Goal: Complete application form: Complete application form

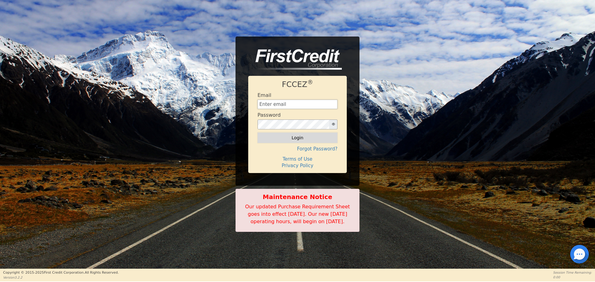
type input "aquaremachtlc@gmail.com"
click at [290, 133] on button "Login" at bounding box center [297, 138] width 80 height 11
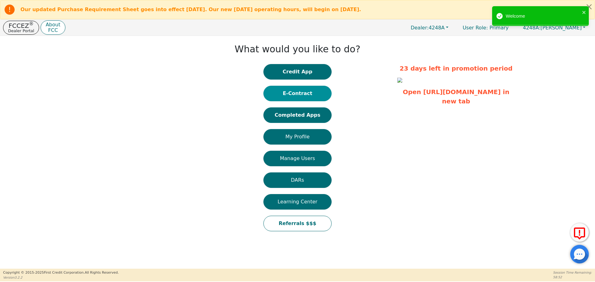
click at [308, 91] on button "E-Contract" at bounding box center [297, 93] width 68 height 15
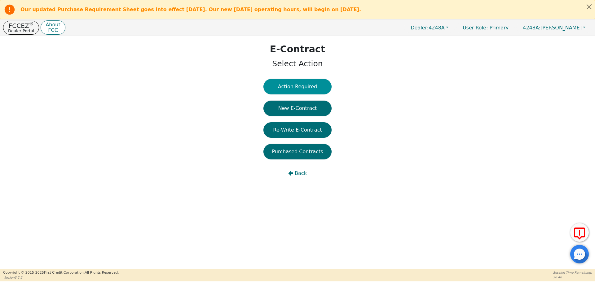
click at [306, 82] on button "Action Required" at bounding box center [297, 86] width 68 height 15
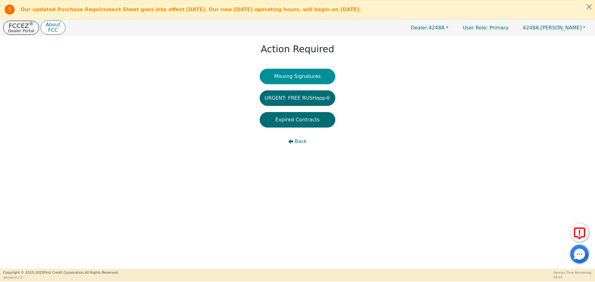
click at [301, 70] on button "Missing Signatures" at bounding box center [298, 76] width 76 height 15
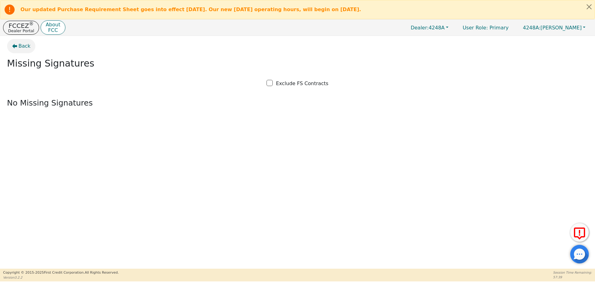
click at [28, 43] on span "Back" at bounding box center [25, 45] width 12 height 7
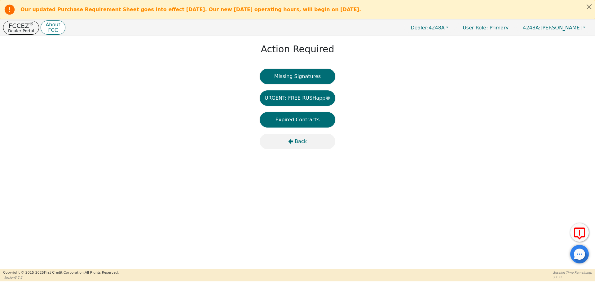
click at [290, 141] on icon "button" at bounding box center [290, 141] width 5 height 5
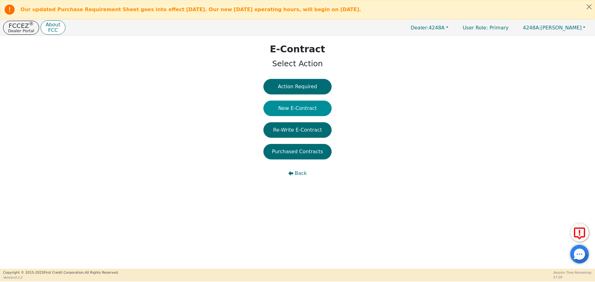
click at [294, 109] on button "New E-Contract" at bounding box center [297, 108] width 68 height 15
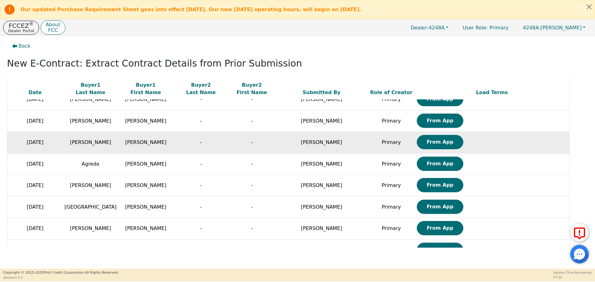
scroll to position [15, 0]
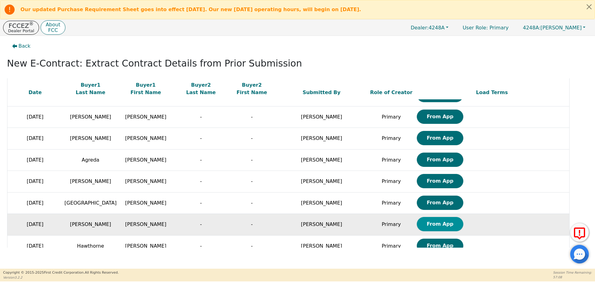
click at [426, 228] on button "From App" at bounding box center [440, 224] width 46 height 14
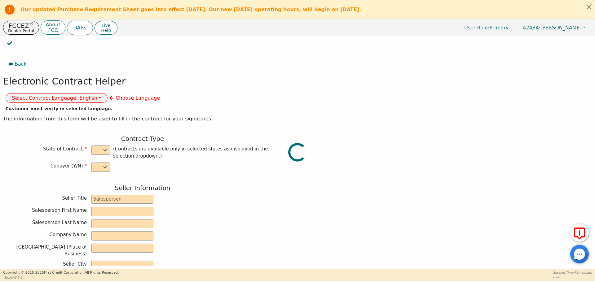
select select "n"
type input "owner"
type input "Ivonne"
type input "Madrid"
type input "AQUA REMACH LLC"
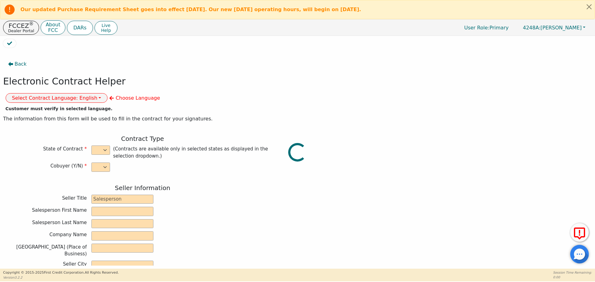
type input "13746 OFFICE PARK DR"
type input "HOUSTON"
select select "TX"
type input "77070"
type input "ADELFO"
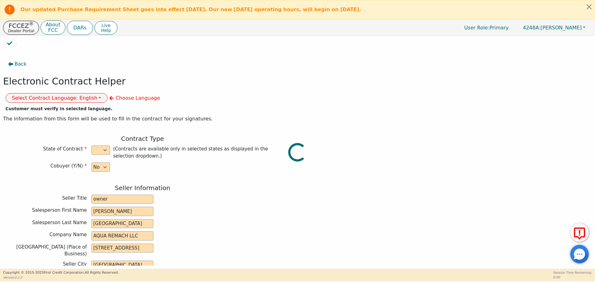
type input "NICANOR"
type input "18444 MOVARRO"
type input "CONROE"
select select "TX"
type input "77301"
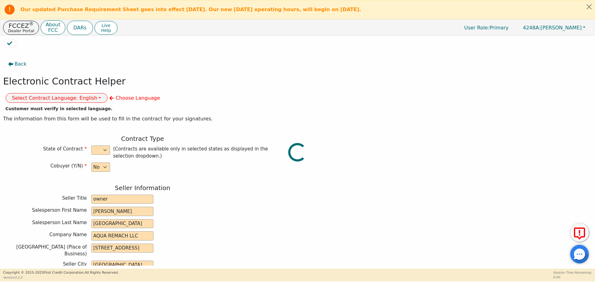
type input "2025-09-08"
type input "17.99"
type input "2025-10-03"
type input "60"
type input "0"
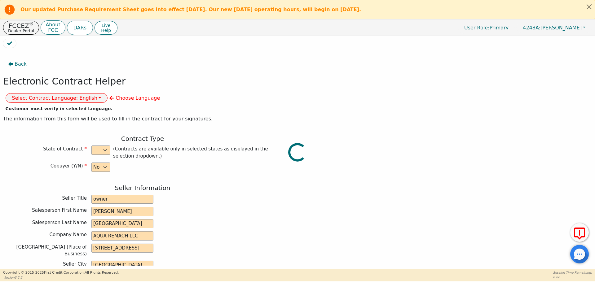
type input "8500.00"
type input "0.00"
type input "8500.00"
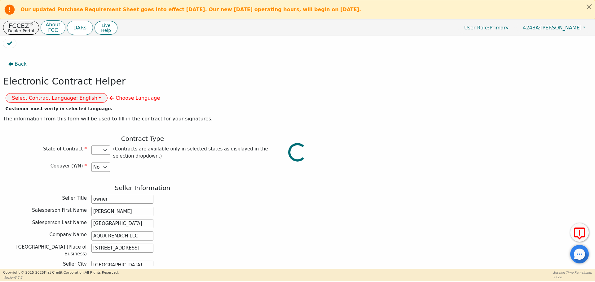
select select "TX"
click at [108, 93] on button "Select Contract Language: English" at bounding box center [57, 98] width 102 height 10
click at [55, 115] on link "Spanish" at bounding box center [30, 119] width 49 height 8
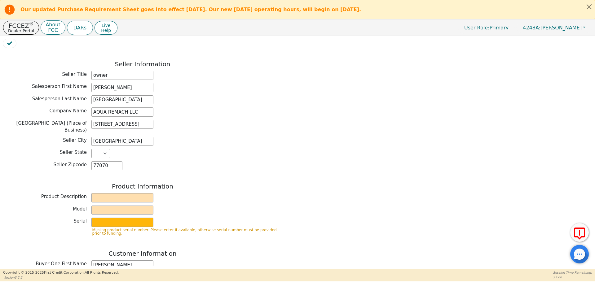
scroll to position [125, 0]
click at [124, 192] on input "text" at bounding box center [122, 196] width 62 height 9
type input "Water System"
click at [132, 205] on input "text" at bounding box center [122, 209] width 62 height 9
type input "whole house"
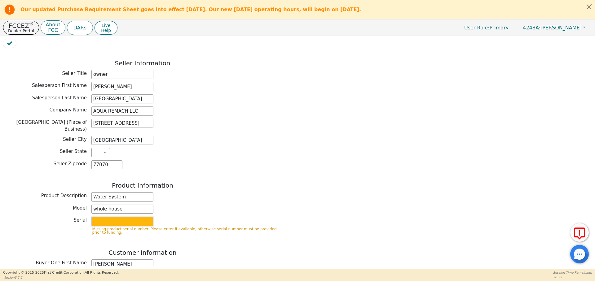
click at [122, 217] on input "text" at bounding box center [122, 221] width 62 height 9
type input "purifier"
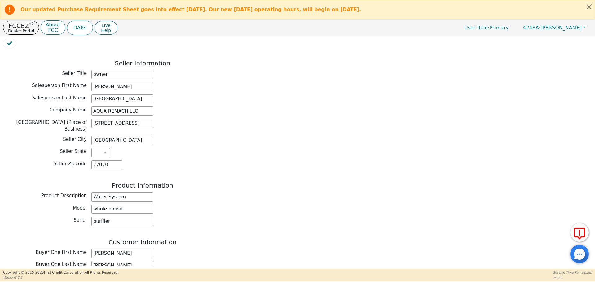
click at [204, 210] on div "Product Information Product Description Water System Model whole house Serial p…" at bounding box center [142, 205] width 279 height 47
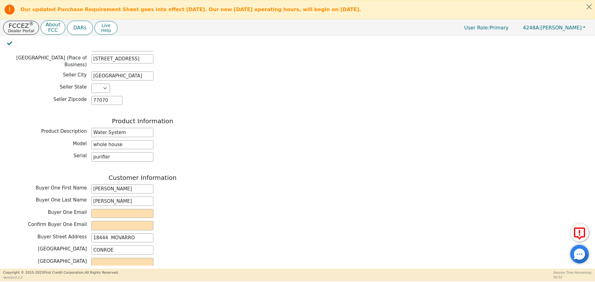
scroll to position [190, 0]
click at [134, 202] on div "Customer Information Buyer One First Name ADELFO Buyer One Last Name NICANOR Bu…" at bounding box center [142, 233] width 279 height 121
click at [130, 208] on input "email" at bounding box center [122, 212] width 62 height 9
type input "nicanortoribiotoribio@gmail.com"
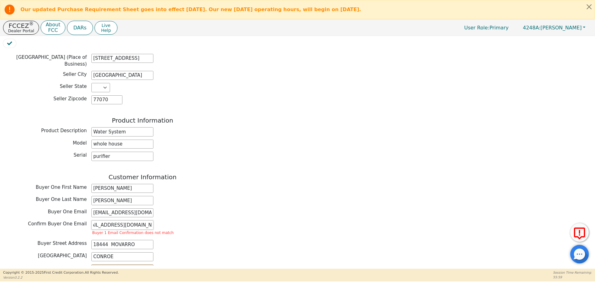
scroll to position [0, 15]
click at [186, 208] on div "Buyer One Email nicanortoribiotoribio@gmail.com" at bounding box center [142, 212] width 279 height 9
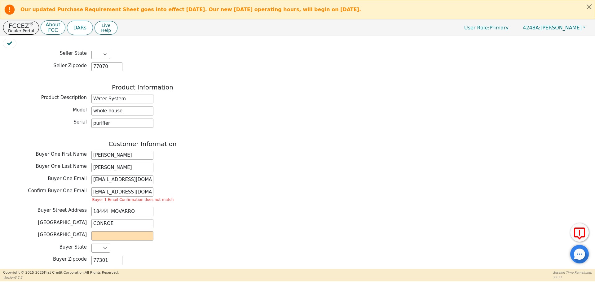
scroll to position [224, 0]
click at [115, 186] on input "nicanortotoribiotoribio@gmail.com" at bounding box center [122, 190] width 62 height 9
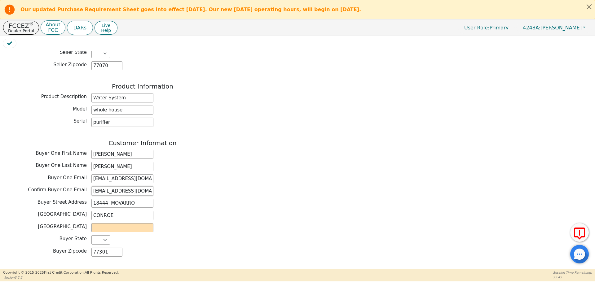
type input "nicanortoribiotoribio@gmail.com"
click at [116, 223] on input "text" at bounding box center [122, 227] width 62 height 9
type input "Conroe"
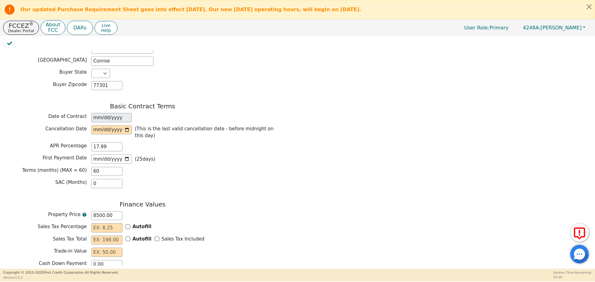
scroll to position [392, 0]
click at [129, 125] on input "date" at bounding box center [111, 129] width 40 height 9
type input "2025-09-11"
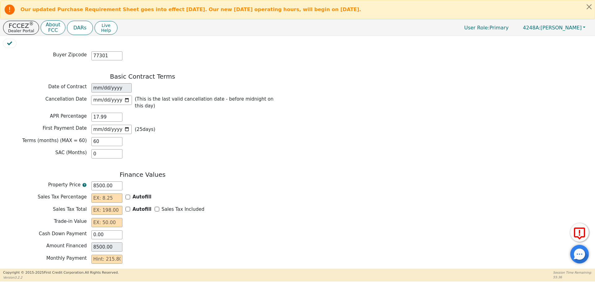
scroll to position [431, 0]
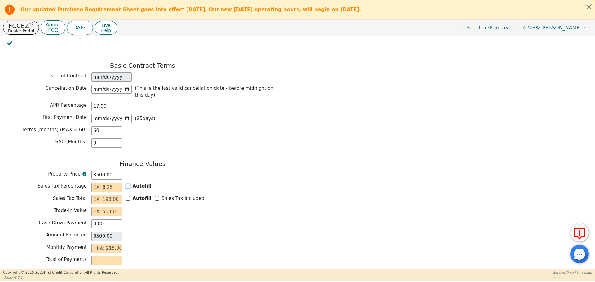
click at [129, 184] on input "Autofill" at bounding box center [127, 186] width 5 height 5
checkbox input "true"
type input "0.00"
click at [155, 196] on input "Sales Tax Included" at bounding box center [157, 198] width 5 height 5
checkbox input "true"
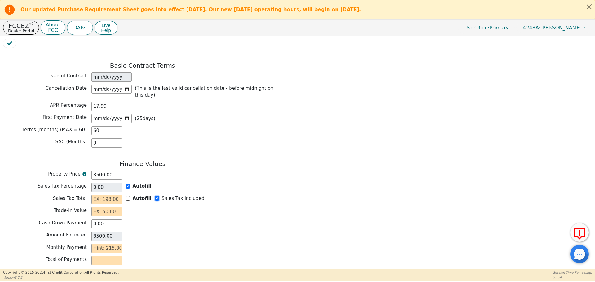
type input "0.00"
click at [97, 207] on input "text" at bounding box center [106, 211] width 31 height 9
type input "0.00"
click at [101, 244] on input "text" at bounding box center [106, 248] width 31 height 9
type input "2"
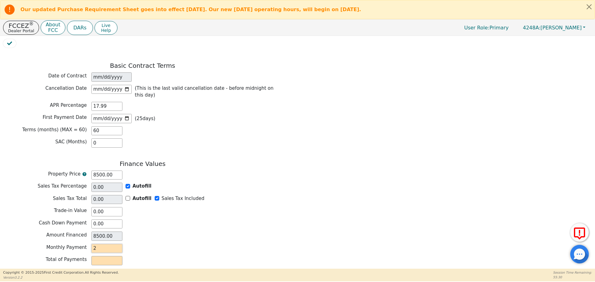
type input "120.00"
type input "21"
type input "1260.00"
type input "215"
type input "12900.00"
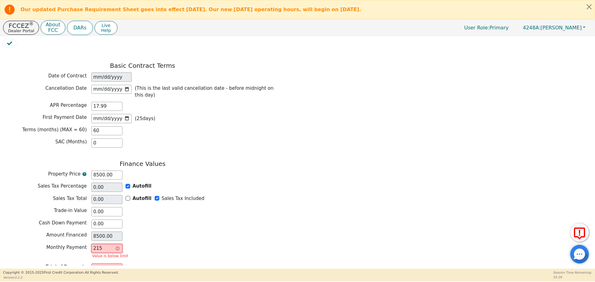
type input "215.80"
type input "12948.00"
click at [184, 232] on div "Amount Financed 8500.00" at bounding box center [142, 236] width 279 height 9
click at [95, 244] on input "215.80" at bounding box center [106, 248] width 31 height 9
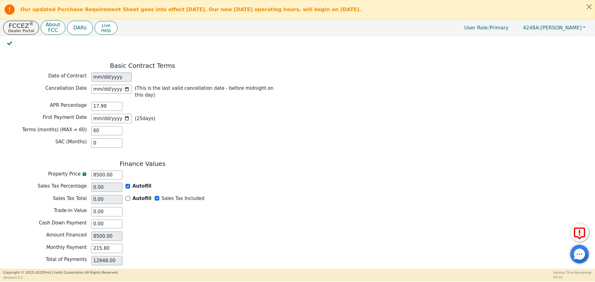
click at [95, 244] on input "215.80" at bounding box center [106, 248] width 31 height 9
type input "0.00"
click at [96, 171] on div "Property Price 8500.00" at bounding box center [142, 176] width 279 height 11
click at [94, 171] on input "8500.00" at bounding box center [106, 175] width 31 height 9
type input "800.00"
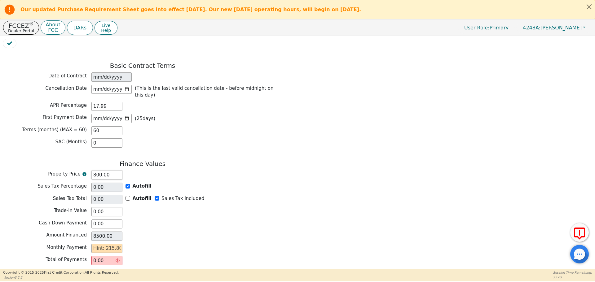
type input "800.00"
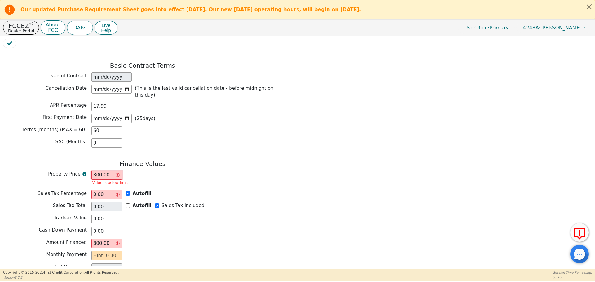
type input "00.00"
type input "NaN"
type input "0.00"
type input "700.00"
type input "0.00"
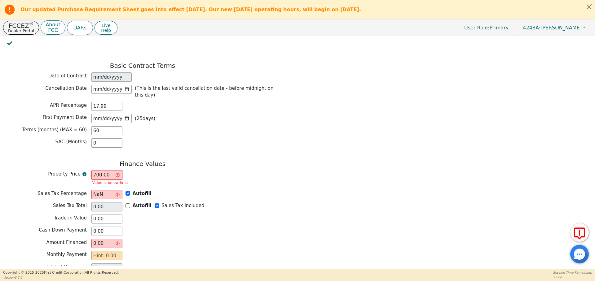
type input "700.00"
type input "7000.00"
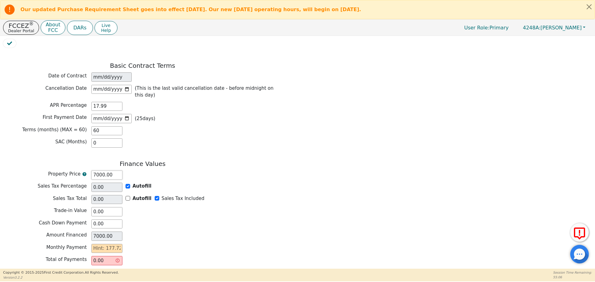
type input "7000.00"
click at [106, 244] on input "text" at bounding box center [106, 248] width 31 height 9
type input "2"
type input "120.00"
type input "0.00"
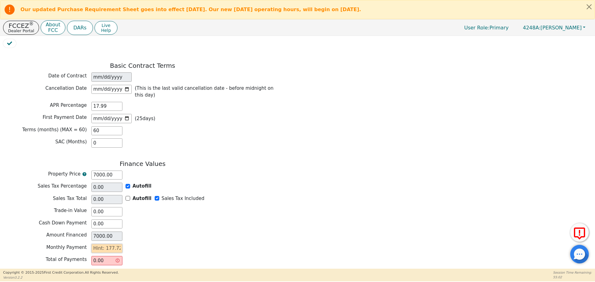
type input "1"
type input "60.00"
type input "17"
type input "1020.00"
type input "177"
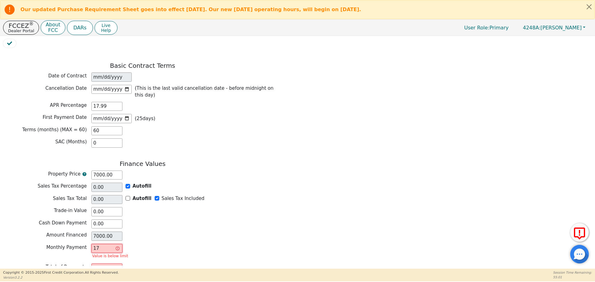
type input "10620.00"
type input "177.7"
type input "10662.00"
type input "177.72"
type input "10663.20"
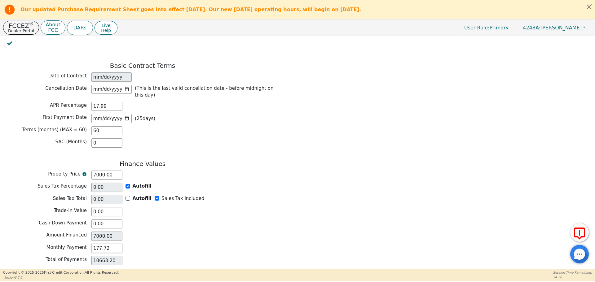
type input "177.72"
click at [264, 256] on div "Total of Payments 10663.20" at bounding box center [142, 260] width 279 height 9
click at [51, 278] on button "Review & Begin Contract" at bounding box center [39, 285] width 72 height 14
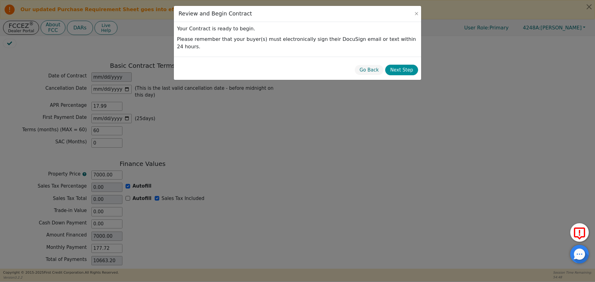
click at [407, 65] on button "Next Step" at bounding box center [401, 70] width 33 height 11
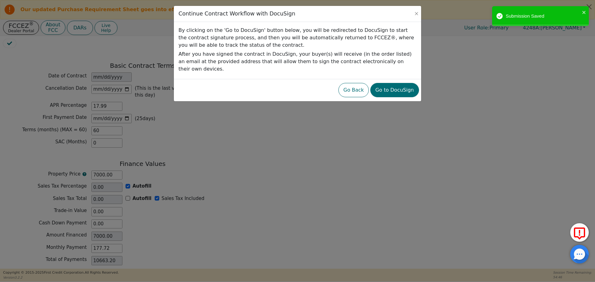
scroll to position [435, 0]
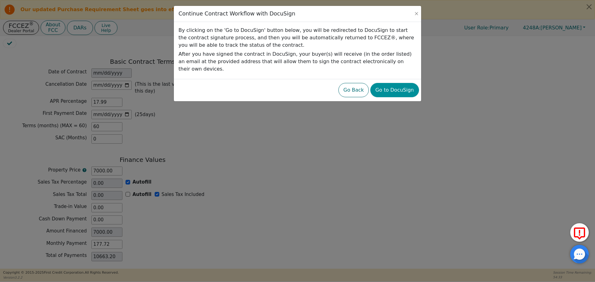
click at [389, 83] on button "Go to DocuSign" at bounding box center [394, 90] width 48 height 14
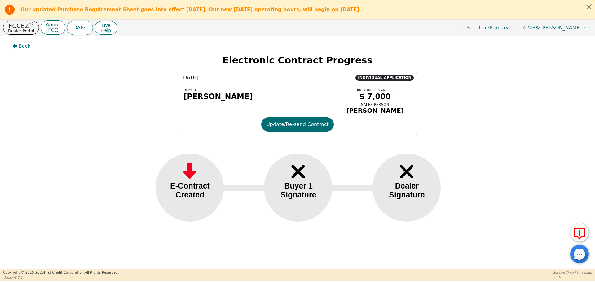
click at [265, 149] on div "Back Electronic Contract Progress [DATE] INDIVIDUAL APPLICATION BUYER [PERSON_N…" at bounding box center [297, 136] width 595 height 200
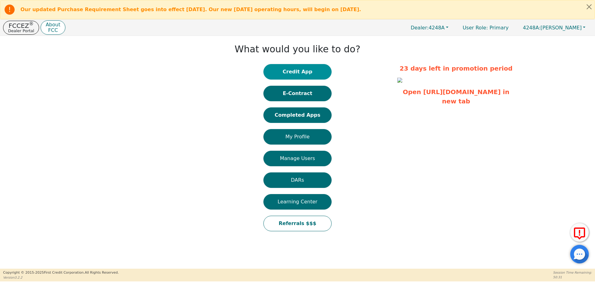
click at [288, 75] on button "Credit App" at bounding box center [297, 71] width 68 height 15
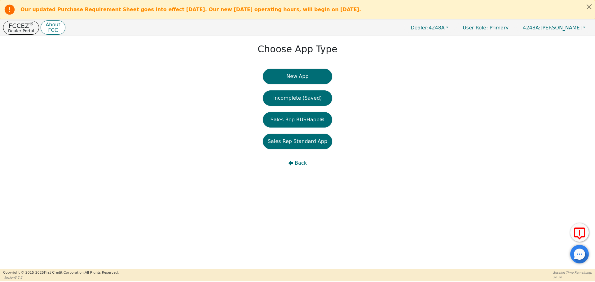
click at [288, 75] on button "New App" at bounding box center [297, 76] width 69 height 15
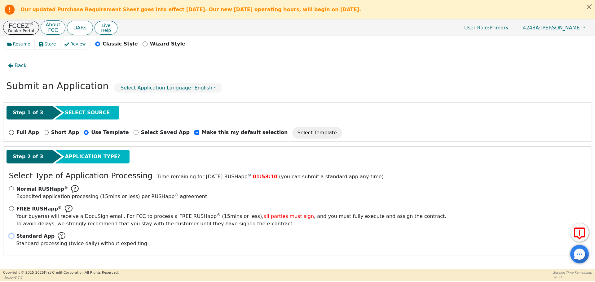
click at [11, 235] on input "Standard App Standard processing (twice daily) without expediting." at bounding box center [11, 236] width 5 height 5
radio input "true"
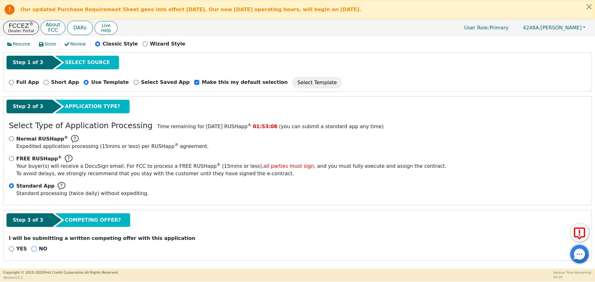
click at [32, 248] on input "NO" at bounding box center [34, 249] width 5 height 5
radio input "true"
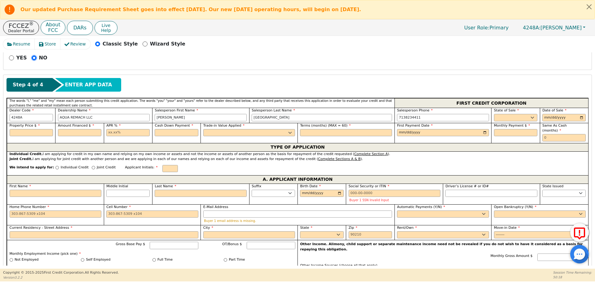
scroll to position [243, 0]
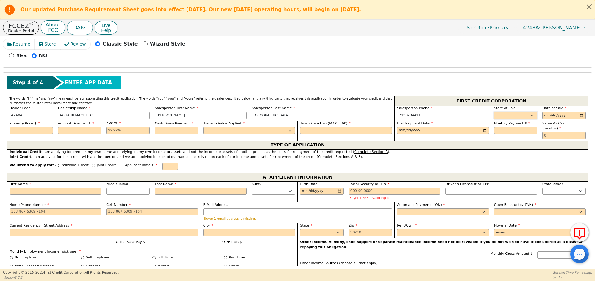
click at [502, 116] on select "AK AL AR AZ CA CO CT DC DE FL GA HI IA ID IL IN KS KY LA MA MD ME MI MN MO MS M…" at bounding box center [515, 115] width 43 height 7
select select "TX"
click at [494, 112] on select "AK AL AR AZ CA CO CT DC DE FL GA HI IA ID IL IN KS KY LA MA MD ME MI MN MO MS M…" at bounding box center [515, 115] width 43 height 7
type input "2025-09-08"
click at [46, 188] on input "First Name" at bounding box center [56, 191] width 92 height 7
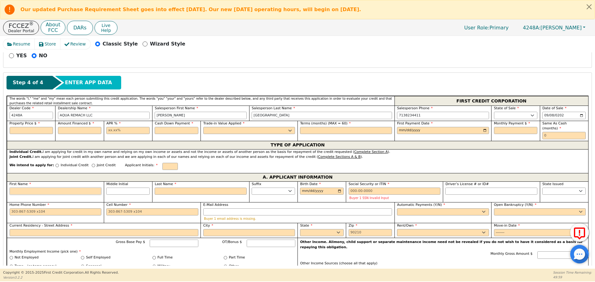
type input "X"
type input "Xi"
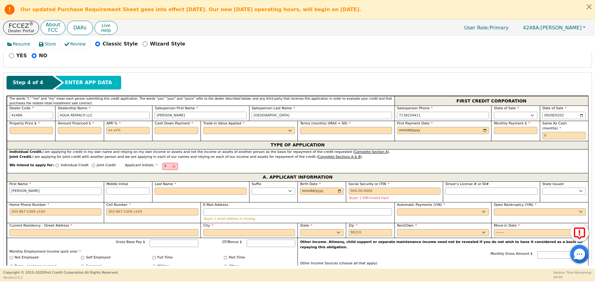
type input "Xio"
type input "Xiom"
type input "Xioma"
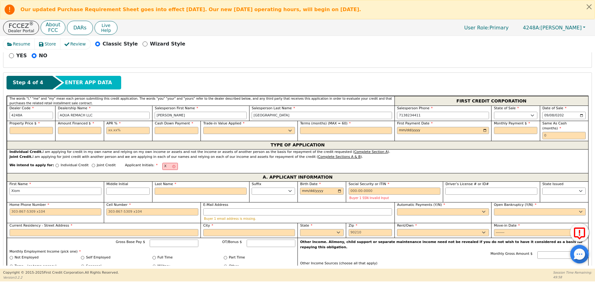
type input "Xioma"
type input "Xiomar"
type input "Xiomara"
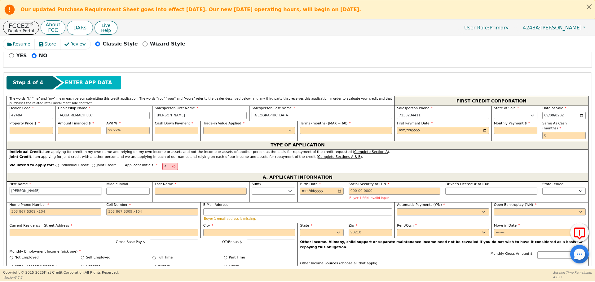
type input "Xiomara"
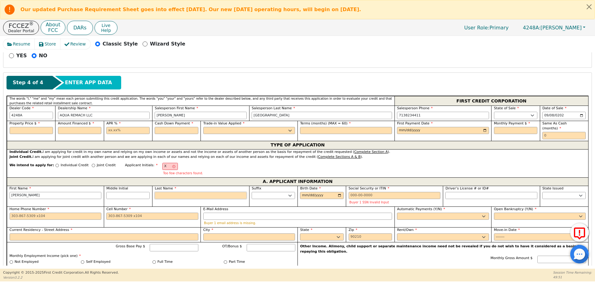
type input "M"
type input "XM"
type input "Xiomara M"
type input "Ma"
type input "Xiomara Ma"
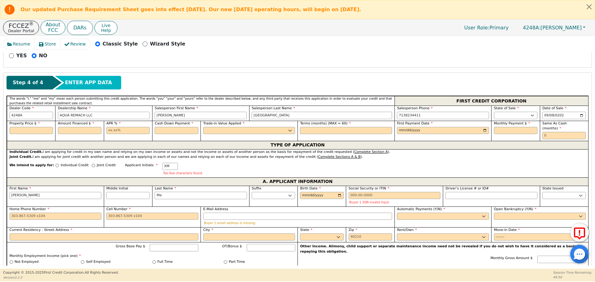
type input "Man"
type input "Xiomara Man"
type input "Manz"
type input "Xiomara Manz"
type input "Manza"
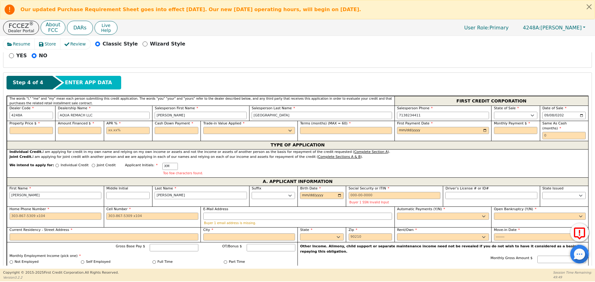
type input "Xiomara Manza"
type input "Manzan"
type input "Xiomara Manzan"
type input "Manzana"
type input "Xiomara Manzana"
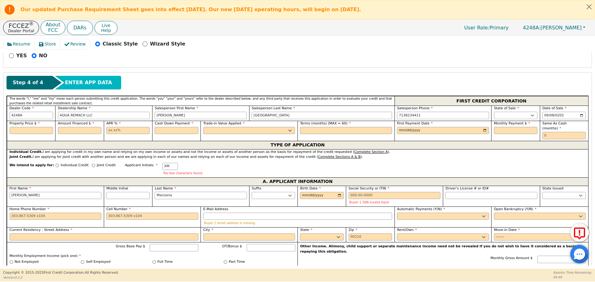
type input "Manzanar"
type input "Xiomara Manzanar"
type input "Manzanare"
type input "Xiomara Manzanare"
type input "Manzanares"
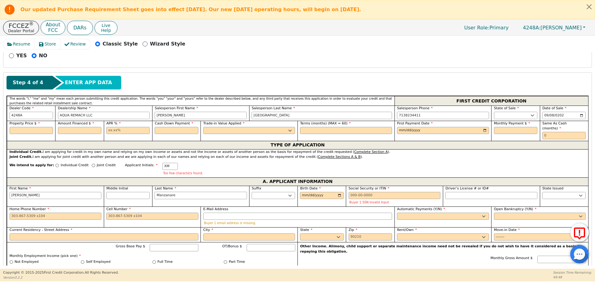
type input "Xiomara Manzanares"
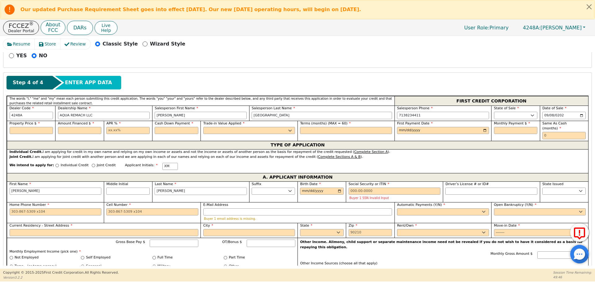
type input "Manzanares"
click at [41, 133] on input "text" at bounding box center [31, 130] width 43 height 7
type input "6500.00"
type input "17.99"
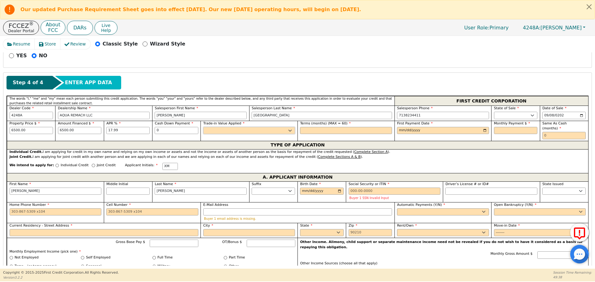
type input "0.00"
select select "n"
type input "60"
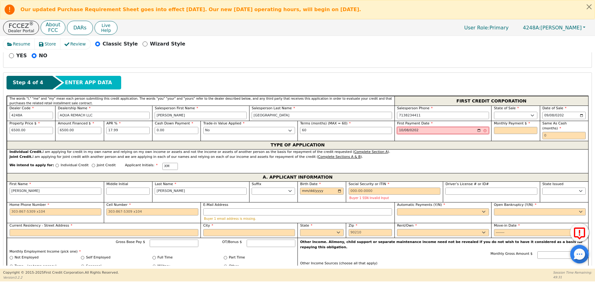
type input "2025-10-08"
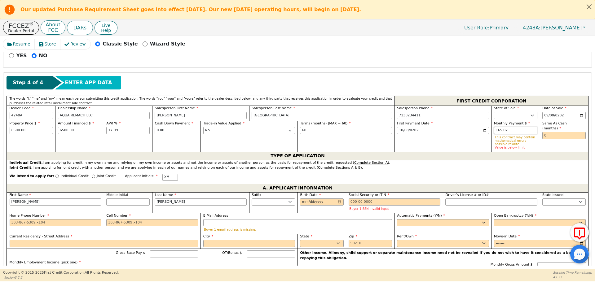
type input "165.02"
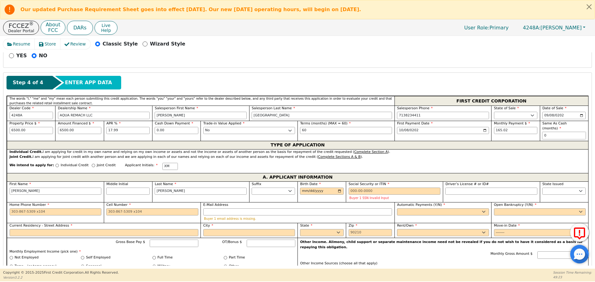
type input "0"
click at [316, 188] on input "Birth Date" at bounding box center [321, 191] width 43 height 7
type input "1962-05-15"
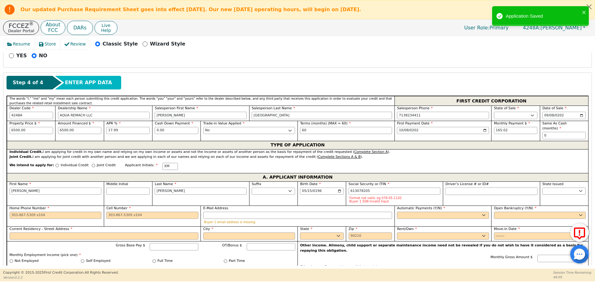
type input "***-**-8205"
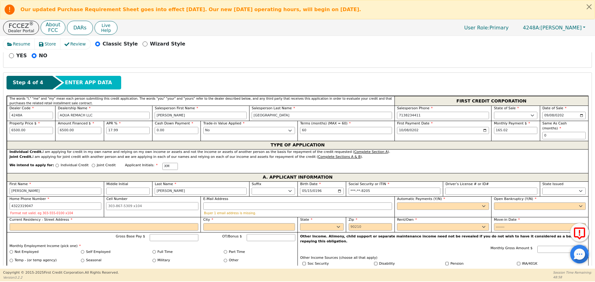
type input "432-231-9047"
click at [423, 203] on select "Yes No" at bounding box center [443, 206] width 92 height 7
select select "y"
click at [397, 203] on select "Yes No" at bounding box center [443, 206] width 92 height 7
type input "Xiomara Manzanares"
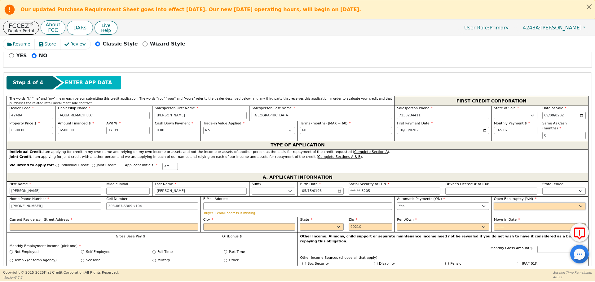
click at [530, 203] on select "Yes No" at bounding box center [540, 206] width 92 height 7
select select "n"
click at [494, 203] on select "Yes No" at bounding box center [540, 206] width 92 height 7
click at [107, 223] on input "Current Residency - Street Address" at bounding box center [104, 226] width 189 height 7
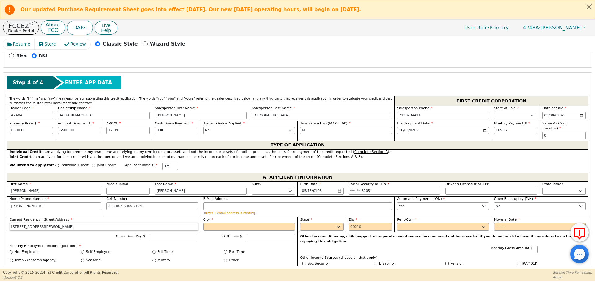
type input "12213 beryl ave"
type input "Odessa"
select select "TX"
click at [367, 223] on input "Zip" at bounding box center [369, 226] width 43 height 7
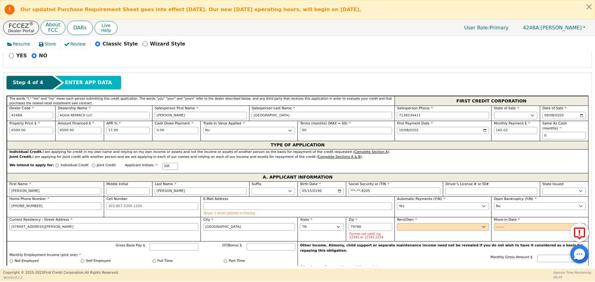
type input "79766"
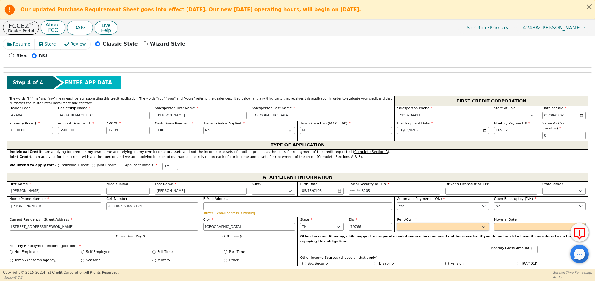
select select "Own"
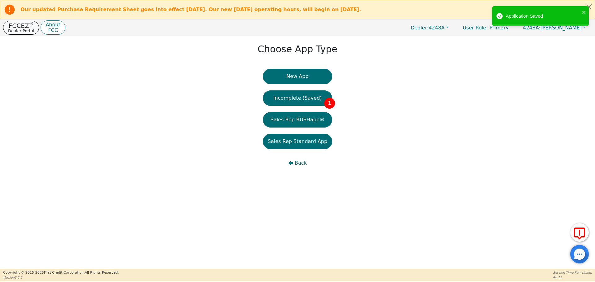
click at [18, 27] on p "FCCEZ ®" at bounding box center [21, 26] width 26 height 6
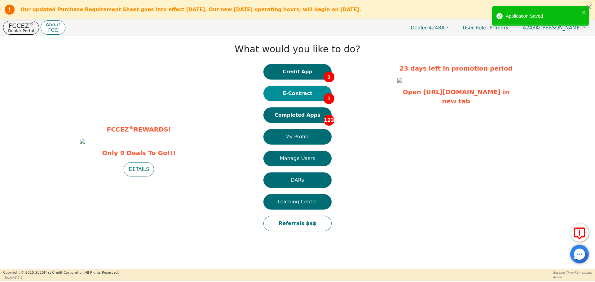
click at [317, 94] on button "E-Contract 1" at bounding box center [297, 93] width 68 height 15
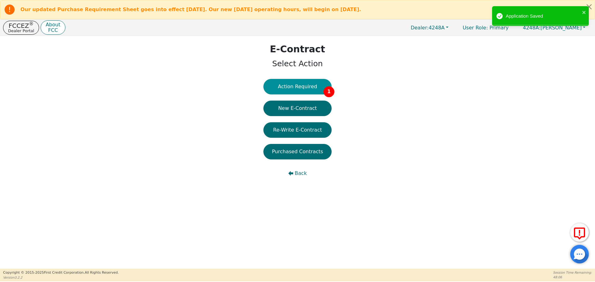
click at [311, 90] on button "Action Required 1" at bounding box center [297, 86] width 68 height 15
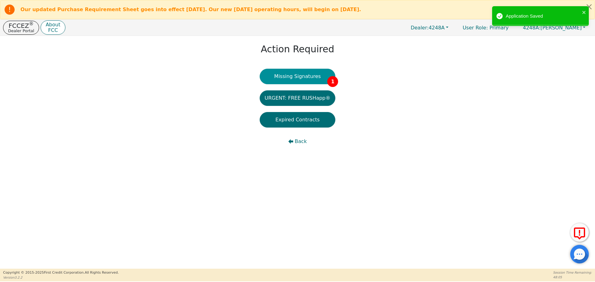
click at [298, 80] on button "Missing Signatures 1" at bounding box center [298, 76] width 76 height 15
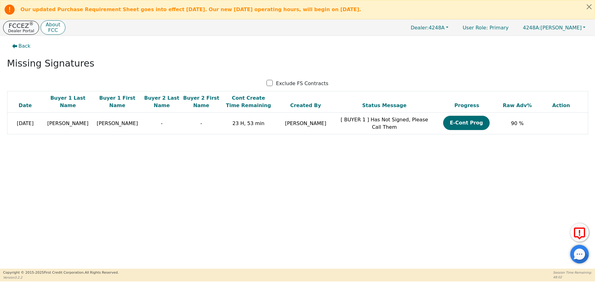
click at [17, 31] on p "Dealer Portal" at bounding box center [21, 31] width 26 height 4
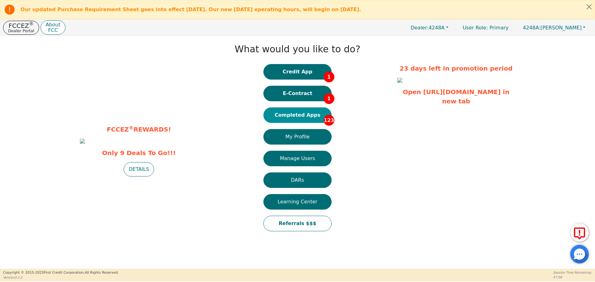
click at [296, 109] on button "Completed Apps 123" at bounding box center [297, 114] width 68 height 15
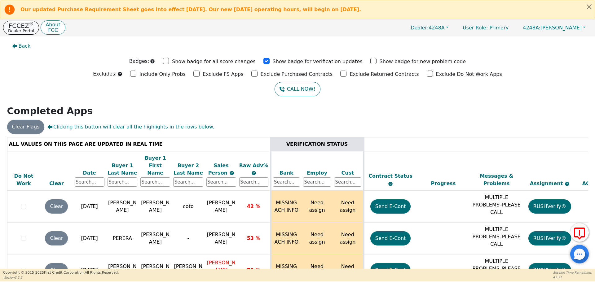
click at [15, 26] on p "FCCEZ ®" at bounding box center [21, 26] width 26 height 6
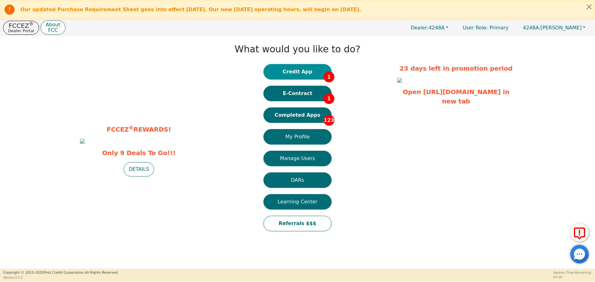
click at [308, 77] on button "Credit App 1" at bounding box center [297, 71] width 68 height 15
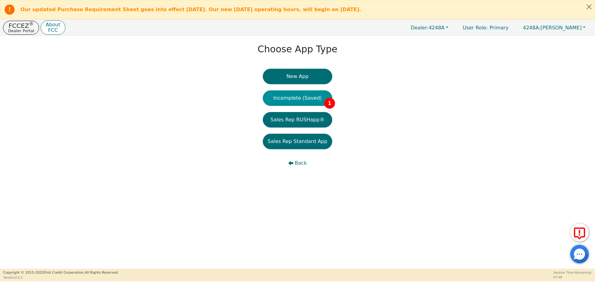
click at [309, 104] on button "Incomplete (Saved) 1" at bounding box center [297, 97] width 69 height 15
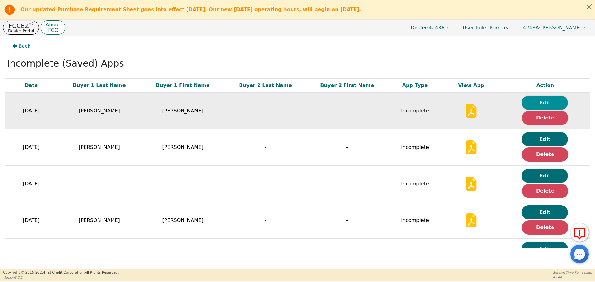
click at [536, 100] on button "Edit" at bounding box center [544, 103] width 46 height 14
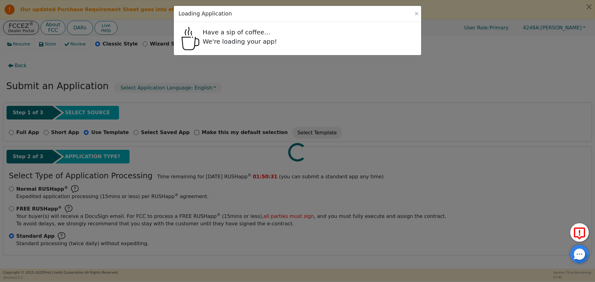
radio input "false"
radio input "true"
checkbox input "false"
radio input "true"
select select "TX"
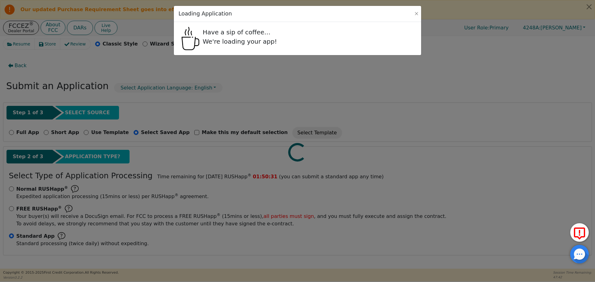
select select "n"
select select "y"
select select "n"
select select "TX"
select select "Own"
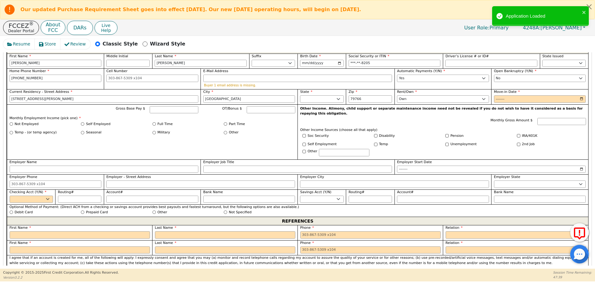
scroll to position [368, 0]
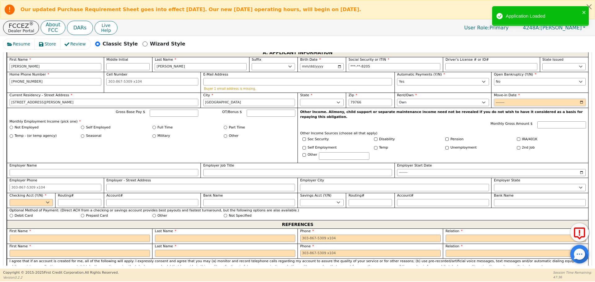
click at [500, 99] on input "Move-in Date" at bounding box center [540, 102] width 92 height 7
type input "2015-12"
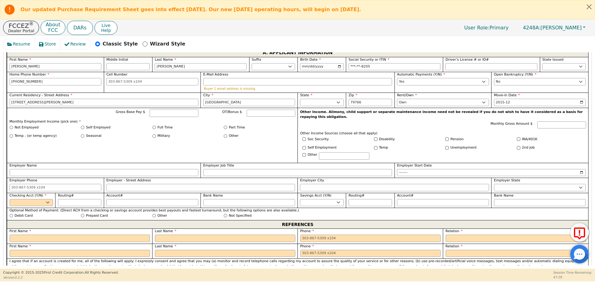
click at [161, 110] on input "Gross Base Pay $" at bounding box center [174, 113] width 49 height 7
type input "5000"
click at [83, 126] on input "Self Employed" at bounding box center [82, 127] width 3 height 3
radio input "true"
type input "5000.00"
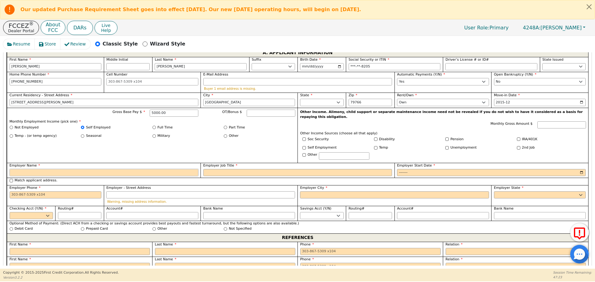
click at [93, 169] on input "Employer Name" at bounding box center [104, 172] width 189 height 7
type input "House Cleaning"
click at [217, 169] on input "Employer Job Title" at bounding box center [297, 172] width 189 height 7
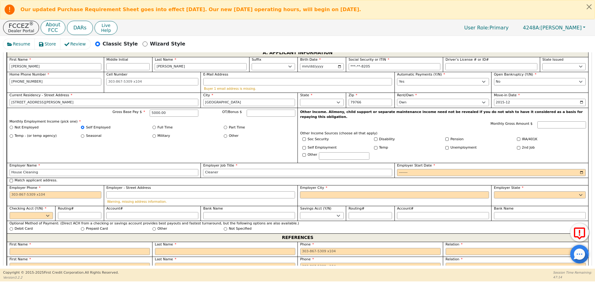
type input "Cleaner"
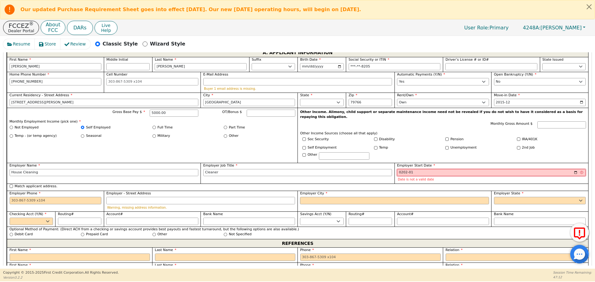
type input "2020-01"
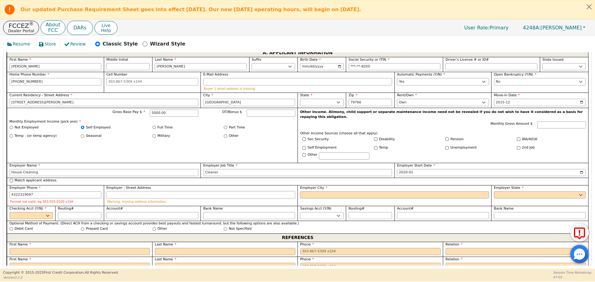
type input "432-231-9047"
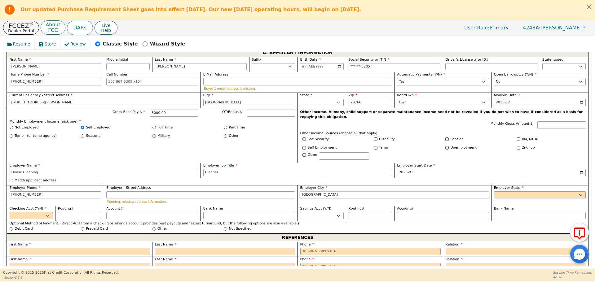
type input "Odessa"
select select "TX"
select select "y"
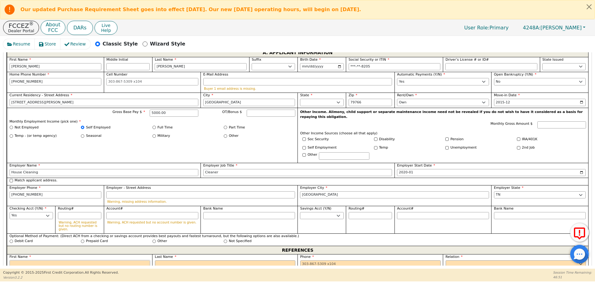
click at [119, 261] on input "text" at bounding box center [80, 264] width 140 height 7
type input "Jacqeline"
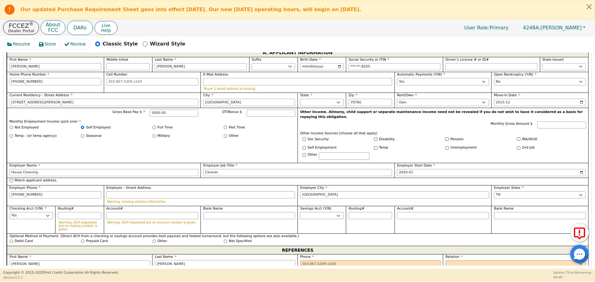
type input "Torres"
type input "713-682-3723 7"
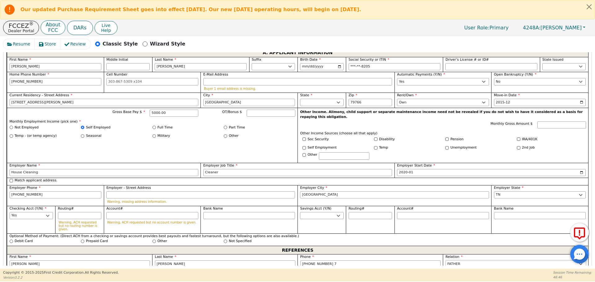
select select "FRIEND"
click at [356, 261] on input "713-682-3723 7" at bounding box center [370, 264] width 140 height 7
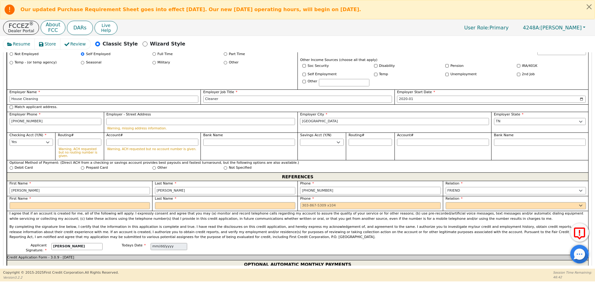
scroll to position [464, 0]
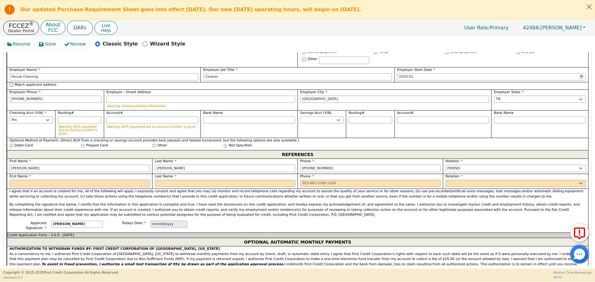
click at [112, 180] on input "text" at bounding box center [80, 183] width 140 height 7
type input "713-682-3723"
type input "Enrique"
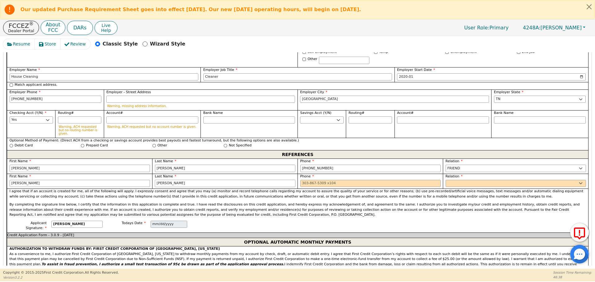
type input "Ramos"
type input "281-328-7923 882"
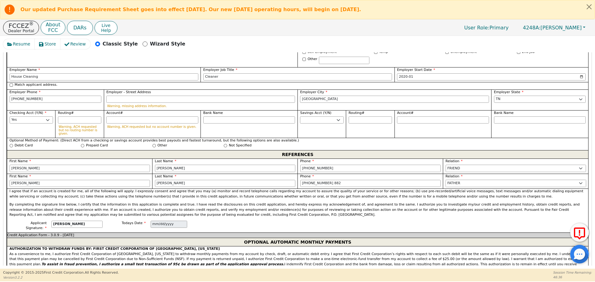
select select "FRIEND"
click at [371, 180] on input "281-328-7923 882" at bounding box center [370, 183] width 140 height 7
click at [269, 248] on span "AUTHORIZATION TO WITHDRAW FUNDS BY: FIRST CREDIT CORPORATION OF BOULDER, COLORA…" at bounding box center [296, 259] width 572 height 24
type input "281-328-7923"
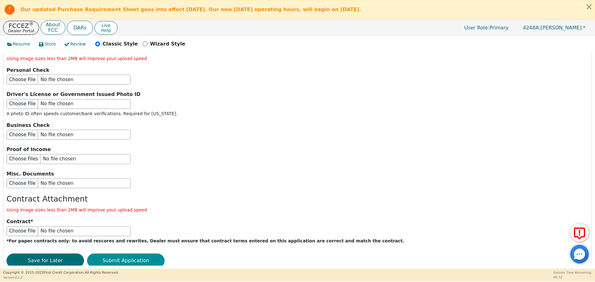
click at [120, 254] on button "Submit Application" at bounding box center [125, 261] width 77 height 14
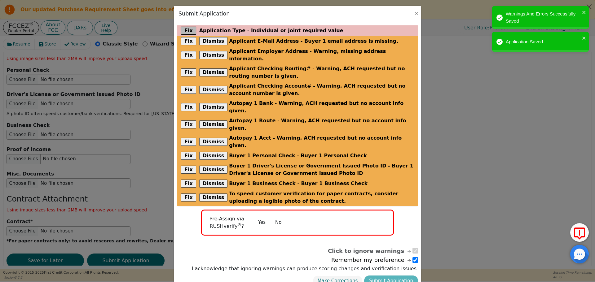
click at [187, 29] on button "Fix" at bounding box center [188, 31] width 15 height 8
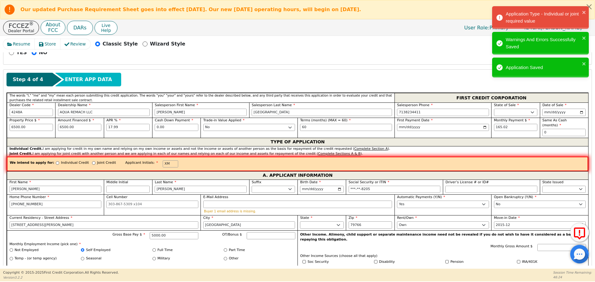
scroll to position [246, 0]
click at [56, 162] on input "Individual Credit" at bounding box center [57, 163] width 3 height 3
radio input "true"
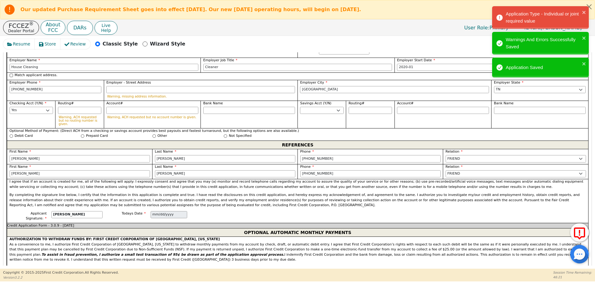
scroll to position [787, 0]
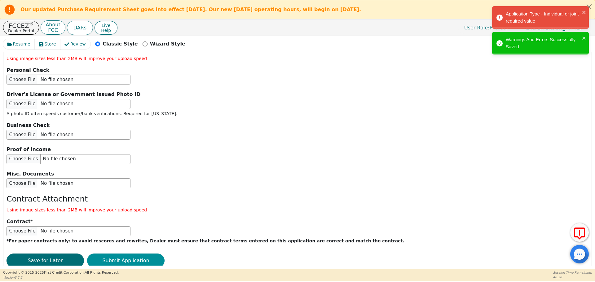
click at [116, 254] on button "Submit Application" at bounding box center [125, 261] width 77 height 14
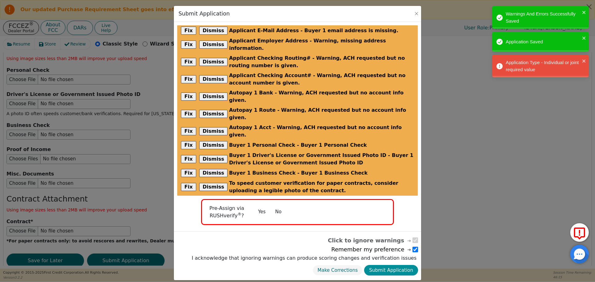
click at [392, 265] on button "Submit Application" at bounding box center [391, 270] width 54 height 11
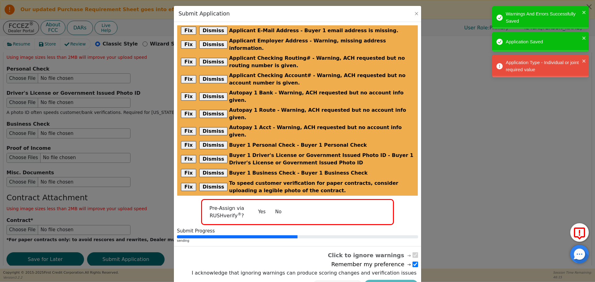
scroll to position [786, 0]
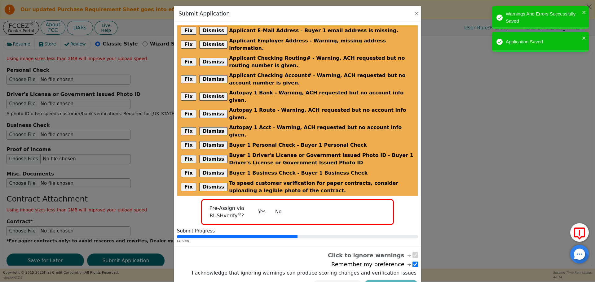
radio input "false"
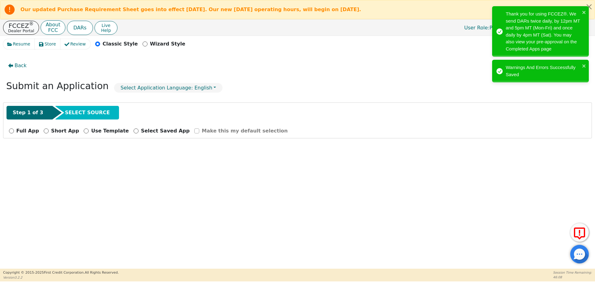
click at [18, 27] on p "FCCEZ ®" at bounding box center [21, 26] width 26 height 6
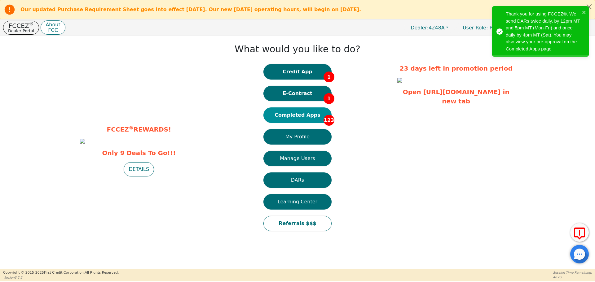
click at [298, 115] on button "Completed Apps 123" at bounding box center [297, 114] width 68 height 15
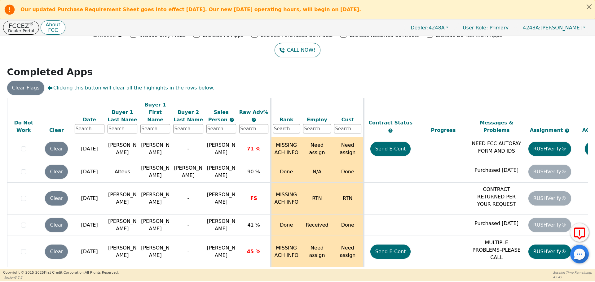
scroll to position [488, 0]
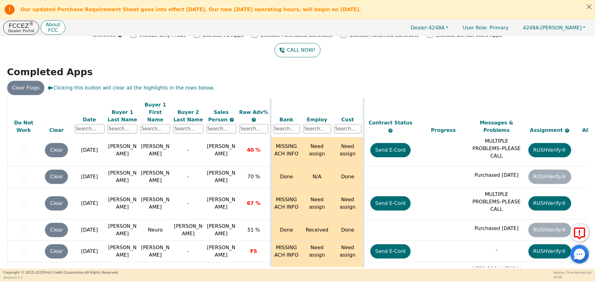
click at [228, 115] on div "Sales Person" at bounding box center [221, 115] width 30 height 15
click at [155, 98] on div at bounding box center [297, 98] width 581 height 0
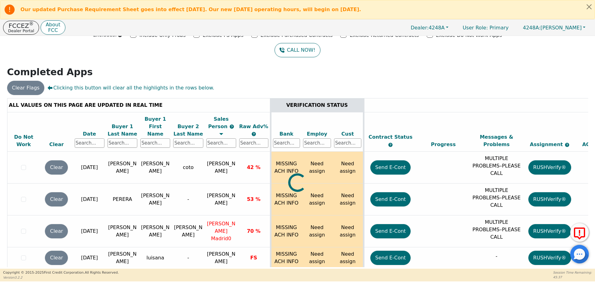
click at [151, 98] on div at bounding box center [297, 98] width 581 height 0
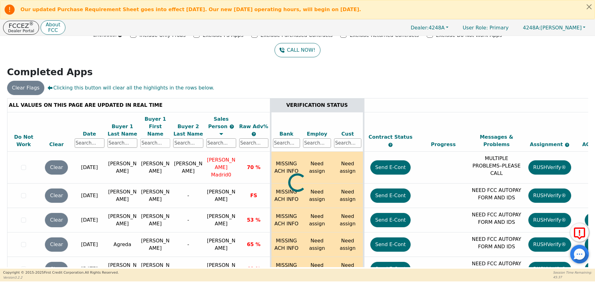
click at [151, 138] on input "text" at bounding box center [155, 142] width 30 height 9
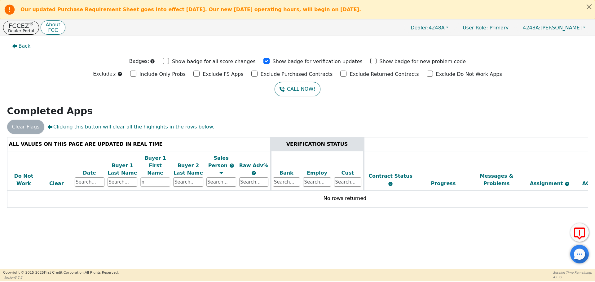
type input "n"
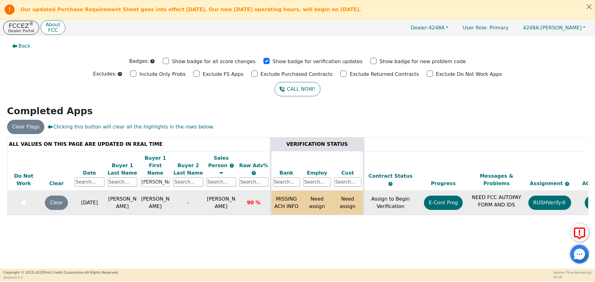
scroll to position [0, 95]
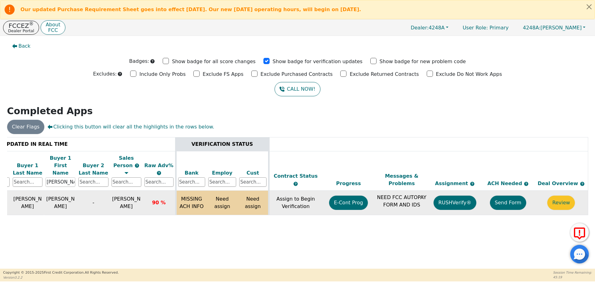
type input "adelfo"
click at [506, 196] on button "Send Form" at bounding box center [508, 203] width 37 height 14
click at [24, 24] on p "FCCEZ ®" at bounding box center [21, 26] width 26 height 6
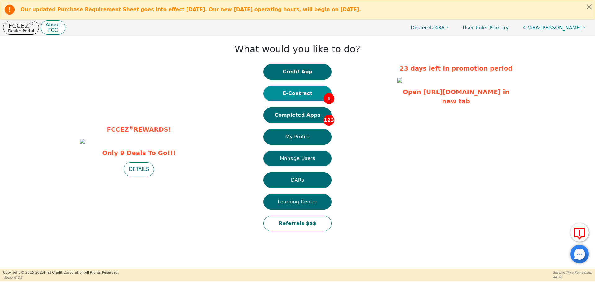
click at [283, 97] on button "E-Contract 1" at bounding box center [297, 93] width 68 height 15
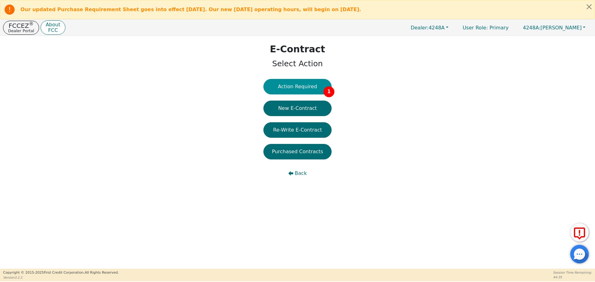
click at [290, 94] on button "Action Required 1" at bounding box center [297, 86] width 68 height 15
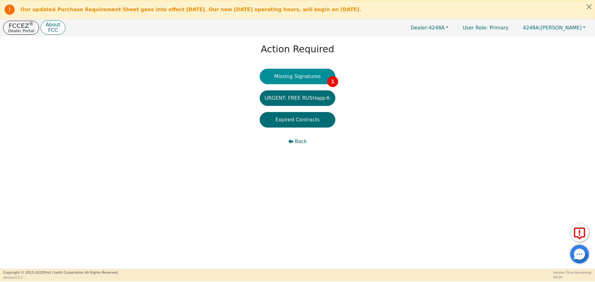
click at [306, 71] on button "Missing Signatures 1" at bounding box center [298, 76] width 76 height 15
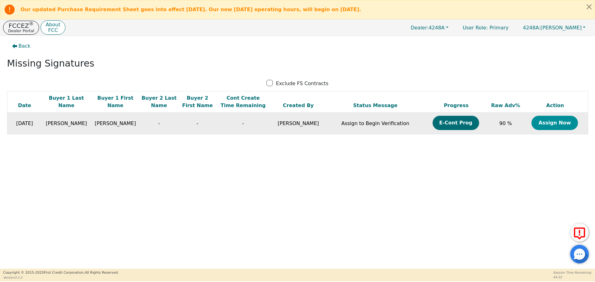
click at [562, 118] on button "Assign Now" at bounding box center [554, 123] width 46 height 14
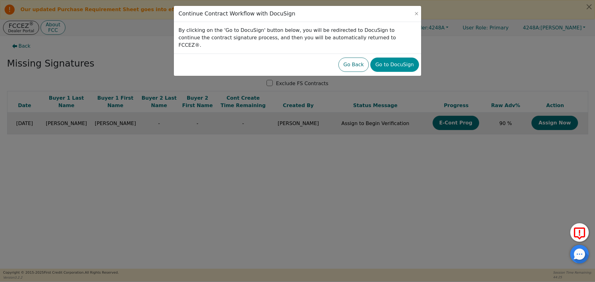
click at [394, 58] on button "Go to DocuSign" at bounding box center [394, 65] width 48 height 14
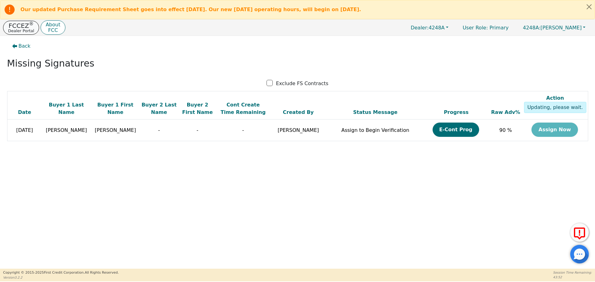
click at [14, 32] on p "Dealer Portal" at bounding box center [21, 31] width 26 height 4
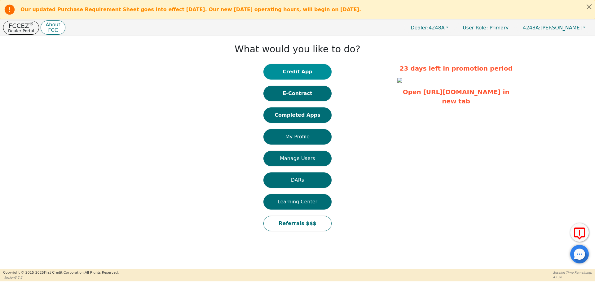
click at [298, 71] on button "Credit App" at bounding box center [297, 71] width 68 height 15
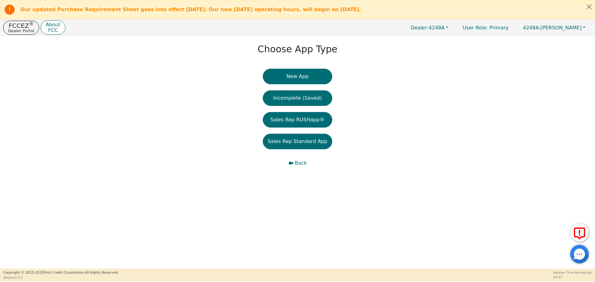
click at [298, 71] on button "New App" at bounding box center [297, 76] width 69 height 15
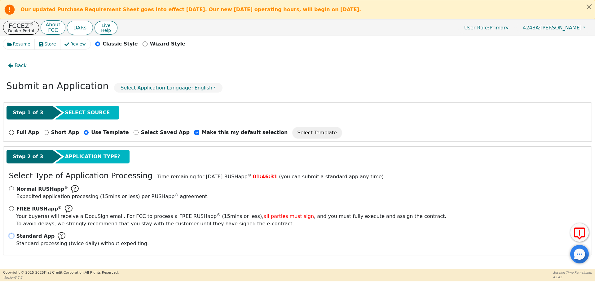
click at [10, 236] on input "Standard App Standard processing (twice daily) without expediting." at bounding box center [11, 236] width 5 height 5
radio input "true"
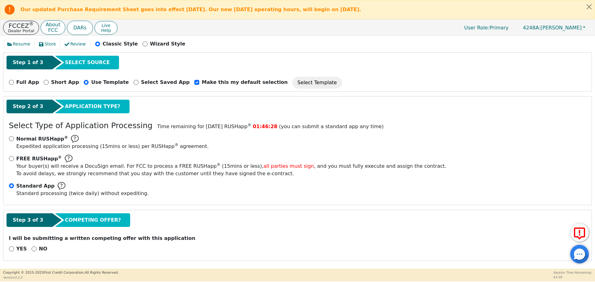
click at [30, 239] on p "I will be submitting a written competing offer with this application" at bounding box center [297, 238] width 577 height 7
click at [33, 250] on input "NO" at bounding box center [34, 249] width 5 height 5
radio input "true"
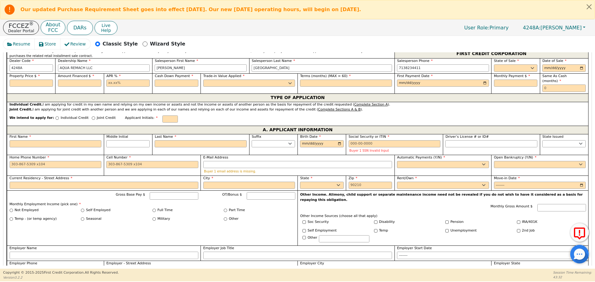
scroll to position [292, 0]
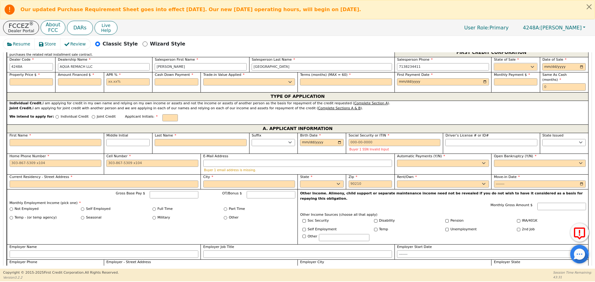
click at [499, 65] on select "AK AL AR AZ CA CO CT DC DE FL GA HI IA ID IL IN KS KY LA MA MD ME MI MN MO MS M…" at bounding box center [515, 66] width 43 height 7
select select "TX"
click at [494, 63] on select "AK AL AR AZ CA CO CT DC DE FL GA HI IA ID IL IN KS KY LA MA MD ME MI MN MO MS M…" at bounding box center [515, 66] width 43 height 7
type input "2025-09-08"
click at [31, 81] on input "text" at bounding box center [31, 81] width 43 height 7
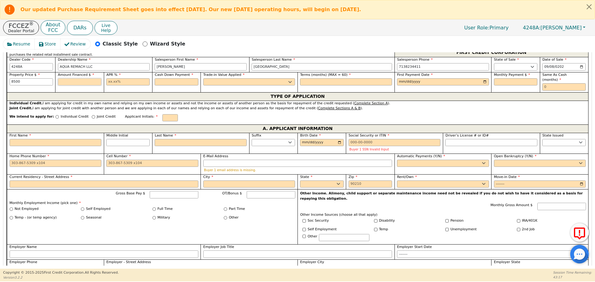
type input "8500.00"
type input "17.99"
type input "0.00"
select select "n"
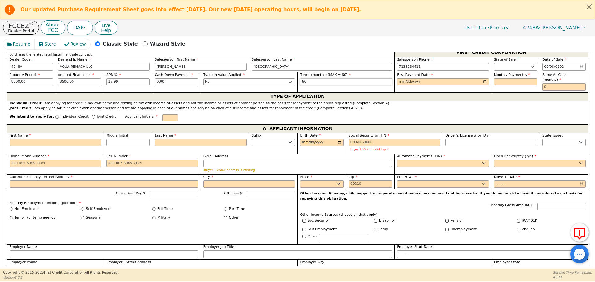
type input "60"
type input "2020-09-08"
type input "2025-09-08"
type input "2025-10-08"
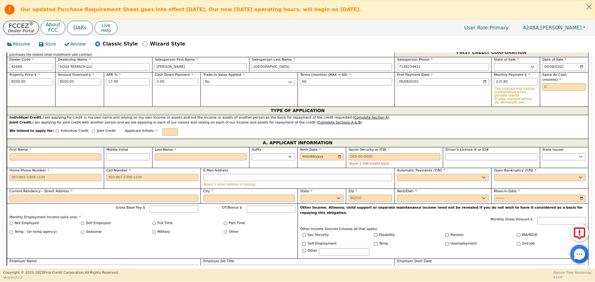
type input "215.80"
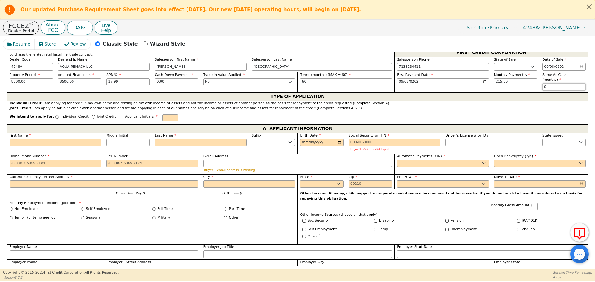
type input "0"
click at [55, 114] on div "Individual Credit" at bounding box center [71, 118] width 33 height 8
click at [55, 115] on input "Individual Credit" at bounding box center [56, 116] width 3 height 3
radio input "true"
click at [42, 139] on input "First Name" at bounding box center [56, 142] width 92 height 7
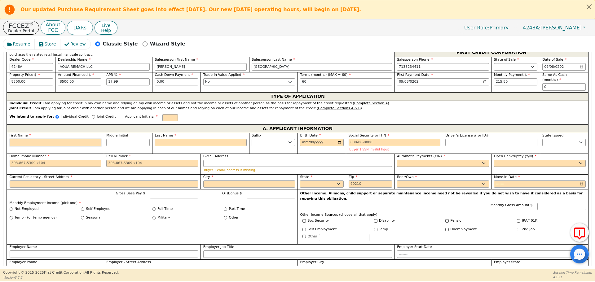
type input "E"
type input "El"
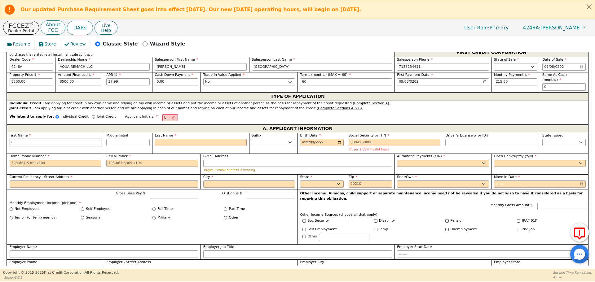
type input "Elv"
type input "Elvir"
type input "Elvira"
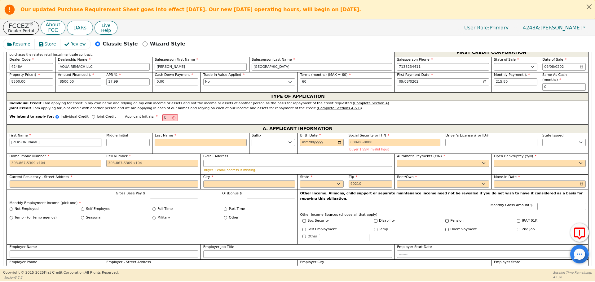
type input "Elvira"
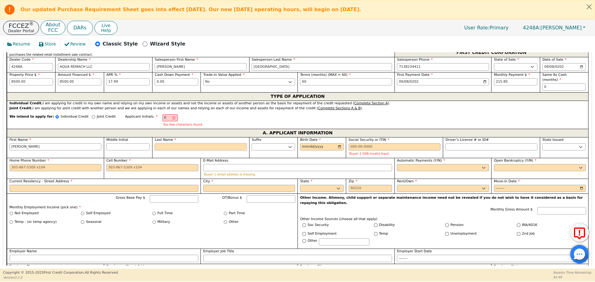
type input "EG"
type input "G"
type input "Elvira G"
type input "Ga"
type input "Elvira Ga"
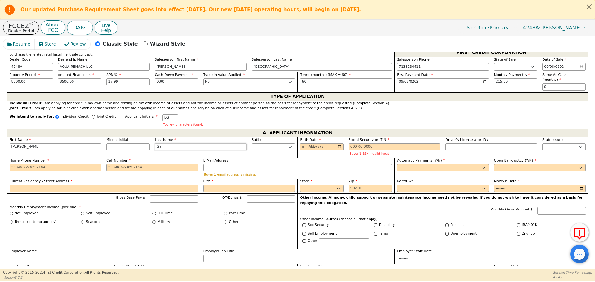
type input "Gar"
type input "Elvira Gar"
type input "Garc"
type input "Elvira Garc"
type input "Garci"
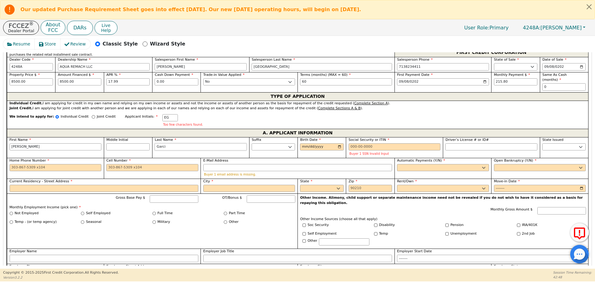
type input "Elvira Garci"
type input "Garcia"
type input "Elvira Garcia"
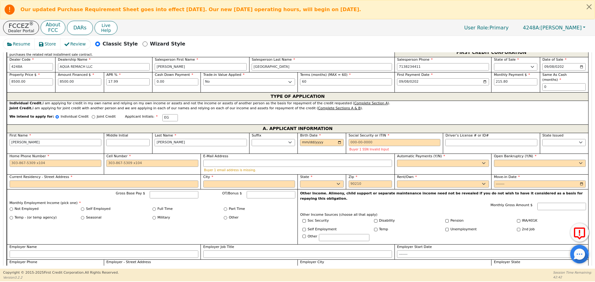
drag, startPoint x: 189, startPoint y: 135, endPoint x: 16, endPoint y: 143, distance: 173.1
click at [16, 143] on div "First Name Elvira Middle Initial Last Name Garcia Suffix Jr. Sr. II III IV Birt…" at bounding box center [297, 217] width 581 height 169
type input "A"
type input "EA"
type input "Elvira A"
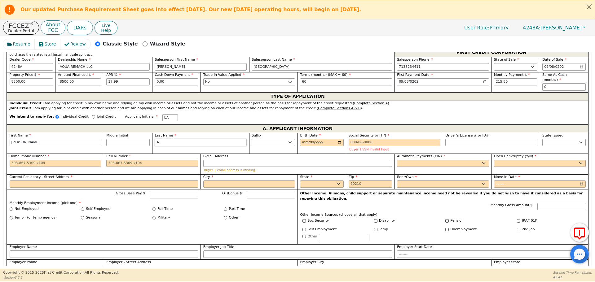
type input "Al"
type input "Elvira Al"
type input "Ald"
type input "Elvira Ald"
type input "Alda"
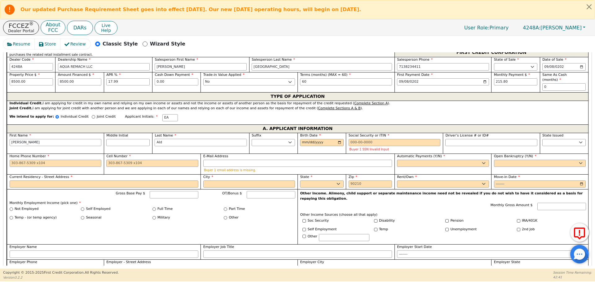
type input "Elvira Alda"
type input "Aldan"
type input "Elvira Aldan"
type input "Aldana"
type input "Elvira Aldana"
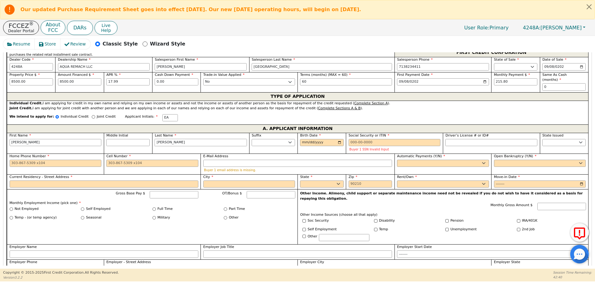
type input "Aldana"
type input "1957-04-15"
type input "1"
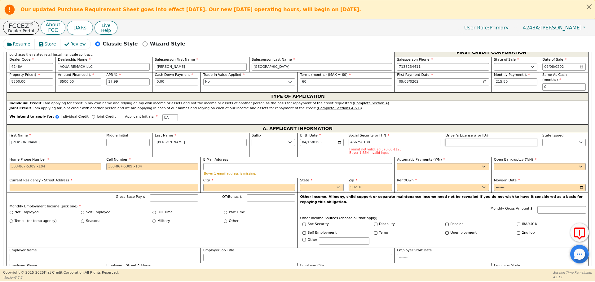
type input "***-**-6130"
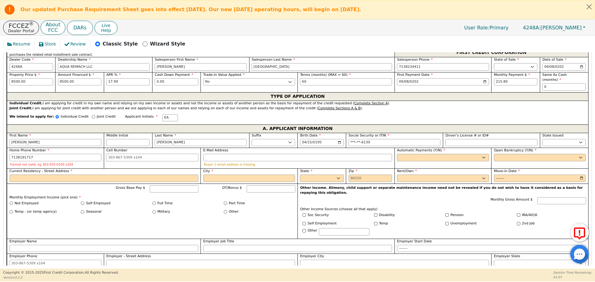
type input "713-819-1717"
type input "ealdana0415@gmail.com"
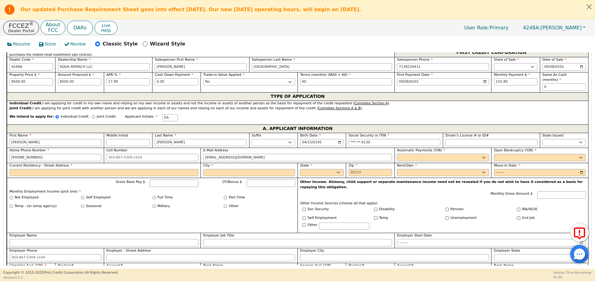
click at [406, 154] on select "Yes No" at bounding box center [443, 157] width 92 height 7
select select "y"
click at [397, 154] on select "Yes No" at bounding box center [443, 157] width 92 height 7
type input "Elvira Aldana"
click at [503, 154] on select "Yes No" at bounding box center [540, 157] width 92 height 7
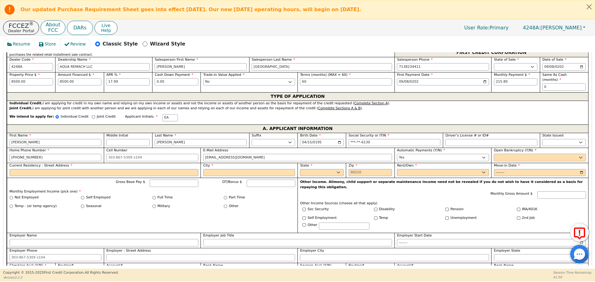
select select "n"
click at [494, 154] on select "Yes No" at bounding box center [540, 157] width 92 height 7
click at [142, 169] on input "Current Residency - Street Address" at bounding box center [104, 172] width 189 height 7
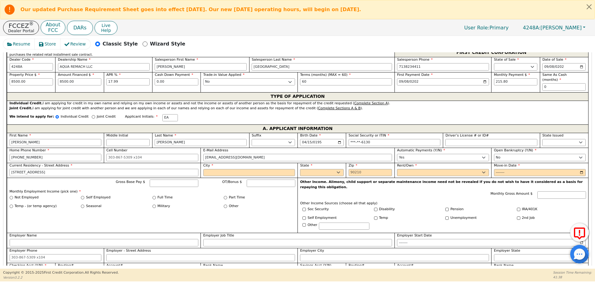
type input "76 oak ridge dr"
type input "Manvel"
select select "TX"
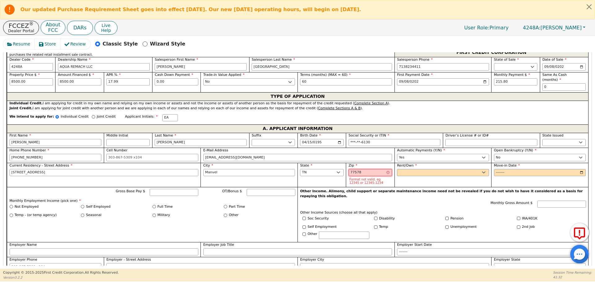
type input "77578"
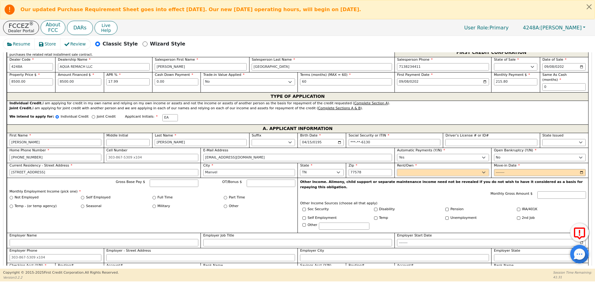
select select "Own"
click at [162, 180] on input "Gross Base Pay $" at bounding box center [174, 183] width 49 height 7
type input "2000"
click at [154, 196] on input "Full Time" at bounding box center [153, 197] width 3 height 3
radio input "true"
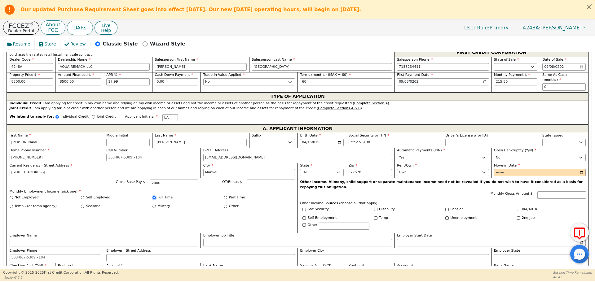
type input "2000.00"
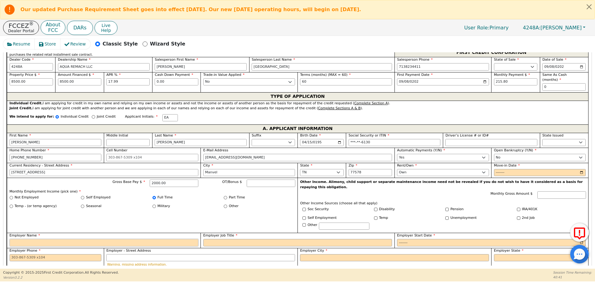
click at [136, 239] on input "Employer Name" at bounding box center [104, 242] width 189 height 7
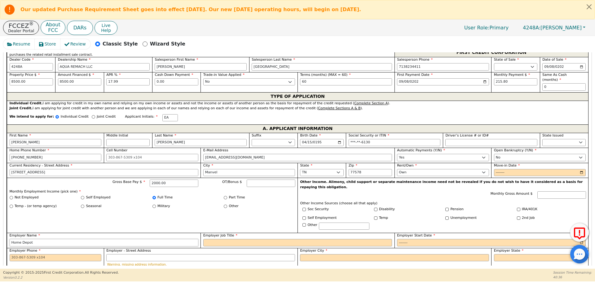
type input "Home Depot"
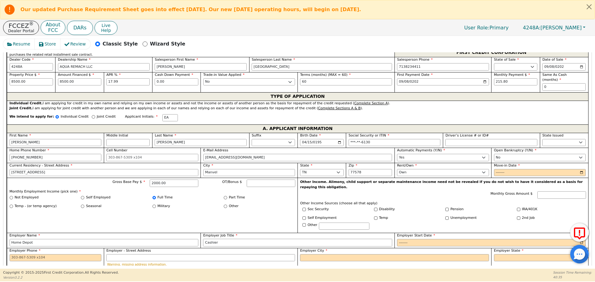
type input "Cashier"
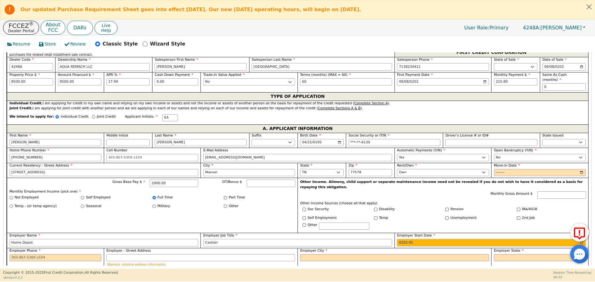
type input "2023-01"
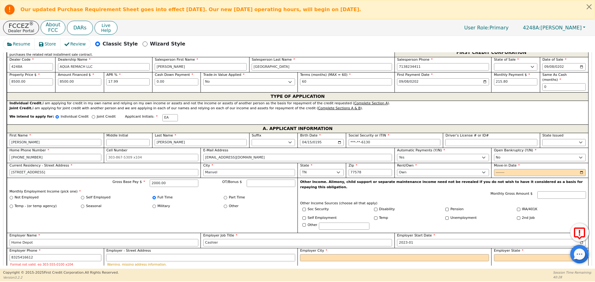
type input "832-541-6612"
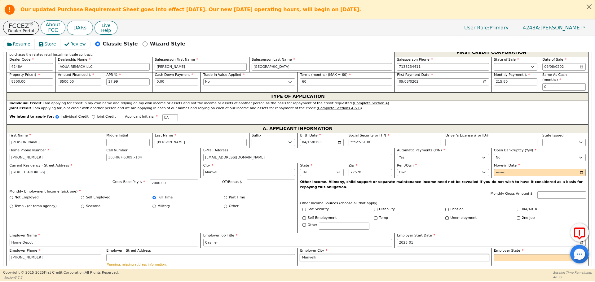
type input "Manvelk"
select select "TX"
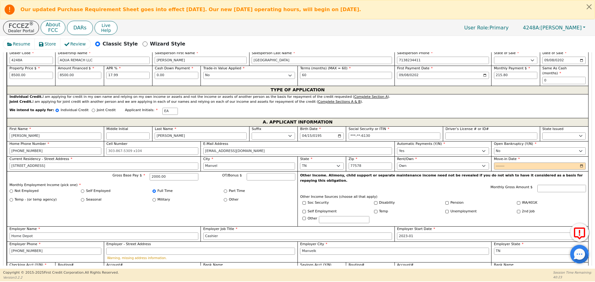
select select "y"
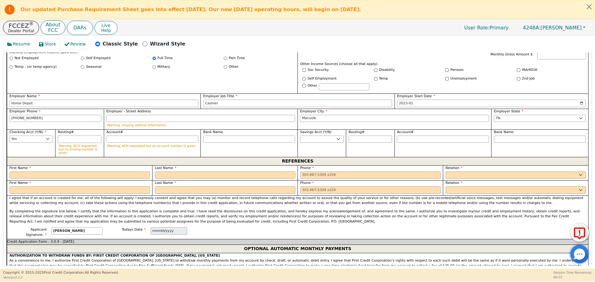
scroll to position [433, 0]
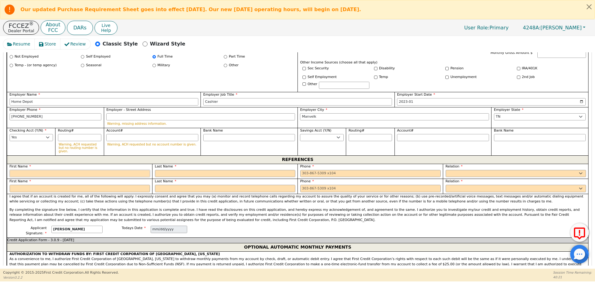
click at [122, 170] on input "text" at bounding box center [80, 173] width 140 height 7
type input "Jhonny"
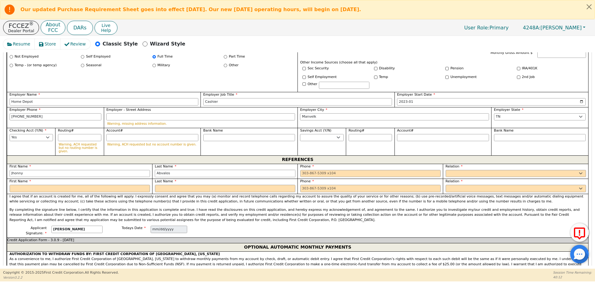
type input "Abvalos"
click at [160, 170] on input "Abvalos" at bounding box center [225, 173] width 140 height 7
type input "832-827-4329"
type input "Avalos"
click at [487, 170] on select "FATHER MOTHER SISTER BROTHER DAUGHTER SON CO-WORKER NEIGHBOR FRIEND COUSIN G-MO…" at bounding box center [515, 173] width 140 height 7
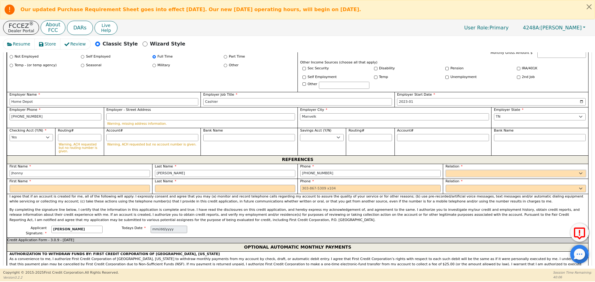
select select "FRIEND"
click at [445, 170] on select "FATHER MOTHER SISTER BROTHER DAUGHTER SON CO-WORKER NEIGHBOR FRIEND COUSIN G-MO…" at bounding box center [515, 173] width 140 height 7
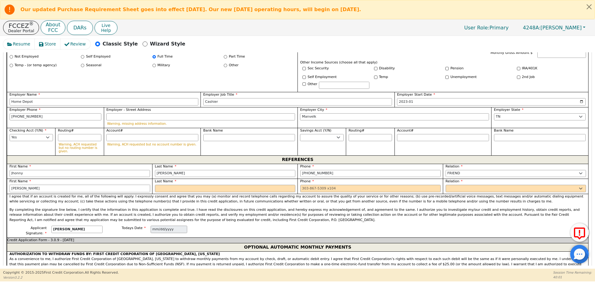
type input "Cristian"
type input "Ezquivel"
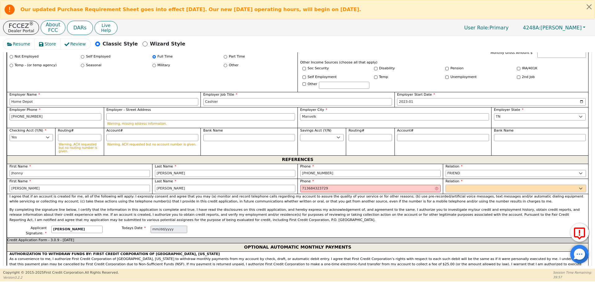
type input "713-684-3237 29"
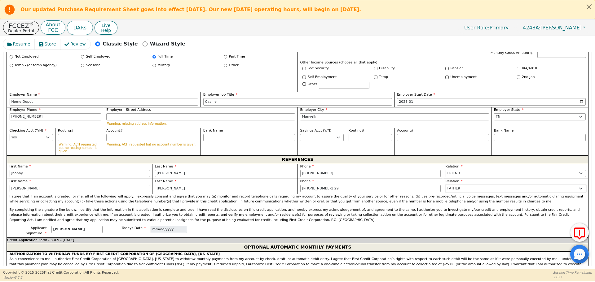
select select "FRIEND"
click at [398, 185] on input "713-684-3237 29" at bounding box center [370, 188] width 140 height 7
click at [296, 208] on p "By completing the signature line below, I certify that the information in this …" at bounding box center [298, 215] width 576 height 15
type input "713-684-3237"
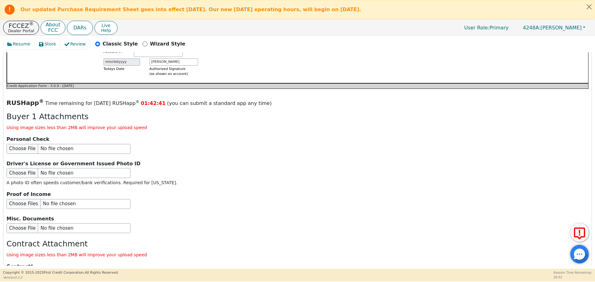
scroll to position [736, 0]
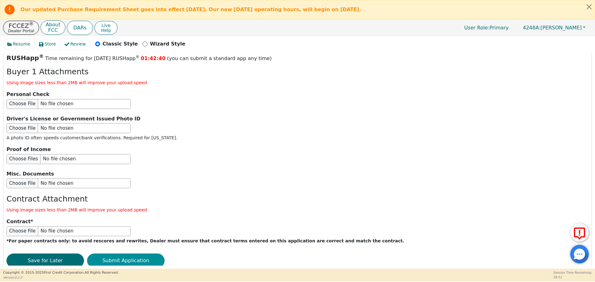
click at [121, 254] on button "Submit Application" at bounding box center [125, 261] width 77 height 14
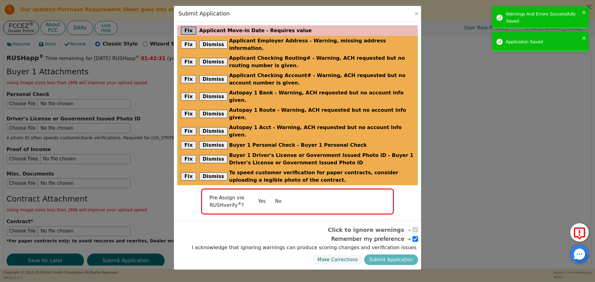
click at [190, 30] on button "Fix" at bounding box center [188, 31] width 15 height 8
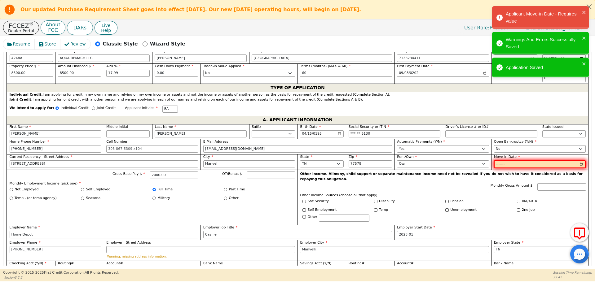
scroll to position [301, 0]
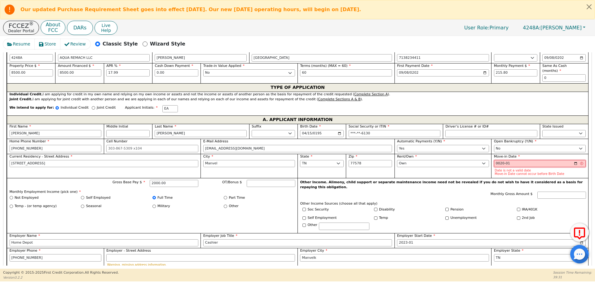
type input "0205-01"
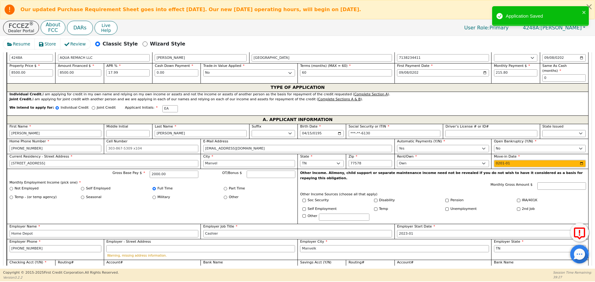
type input "2015-01"
click at [362, 181] on div "Other Income. Alimony, child support or separate maintenance income need not be…" at bounding box center [442, 196] width 291 height 55
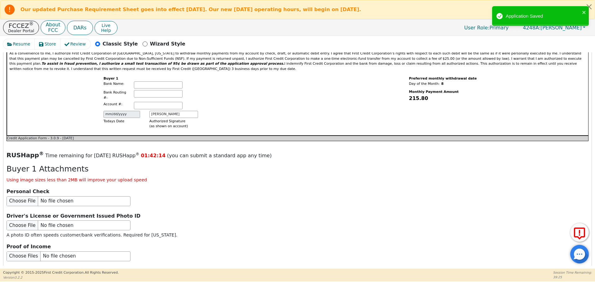
scroll to position [736, 0]
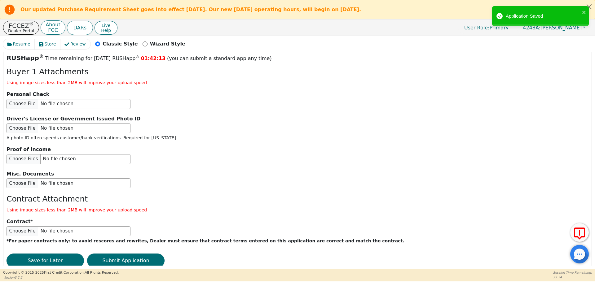
click at [134, 254] on button "Submit Application" at bounding box center [125, 261] width 77 height 14
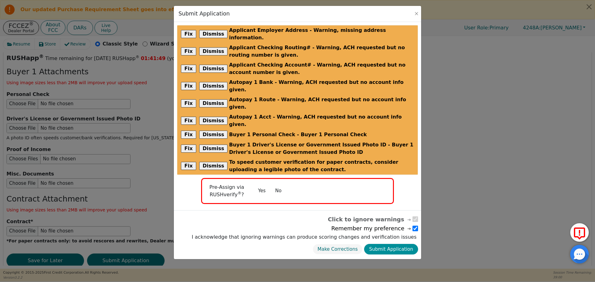
click at [410, 244] on button "Submit Application" at bounding box center [391, 249] width 54 height 11
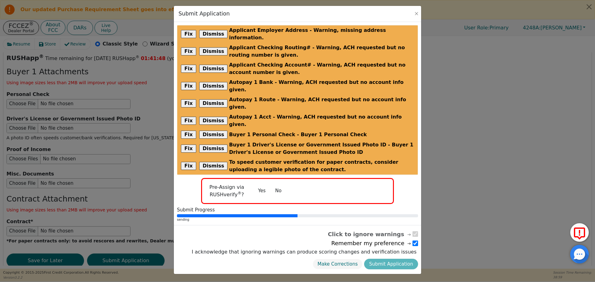
radio input "false"
checkbox input "false"
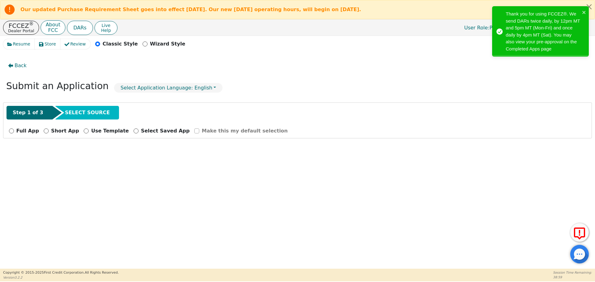
scroll to position [0, 0]
